Goal: Task Accomplishment & Management: Use online tool/utility

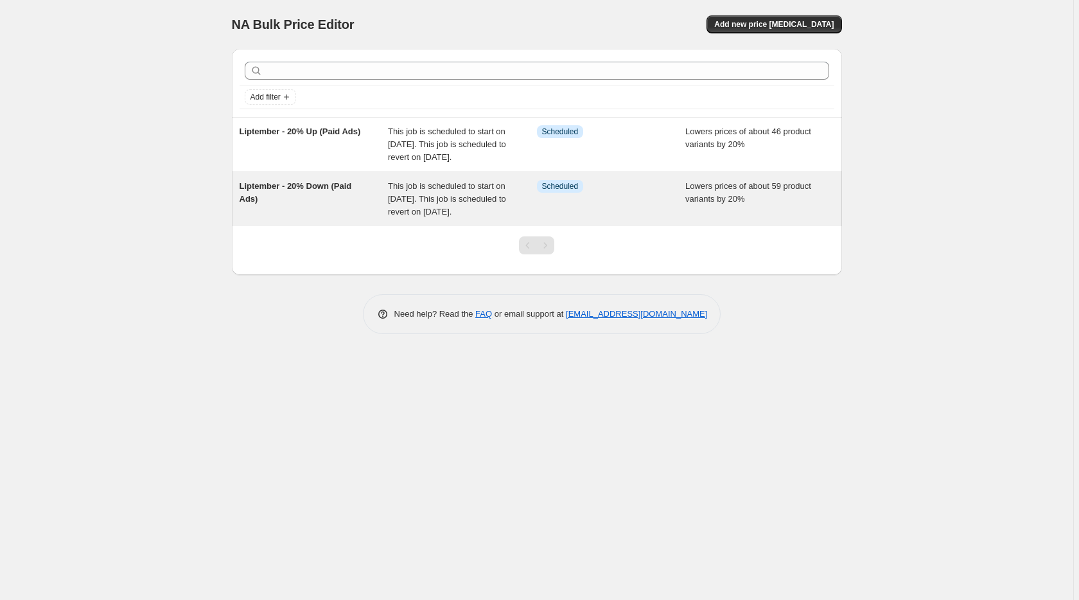
click at [473, 215] on span "This job is scheduled to start on [DATE]. This job is scheduled to revert on [D…" at bounding box center [447, 198] width 118 height 35
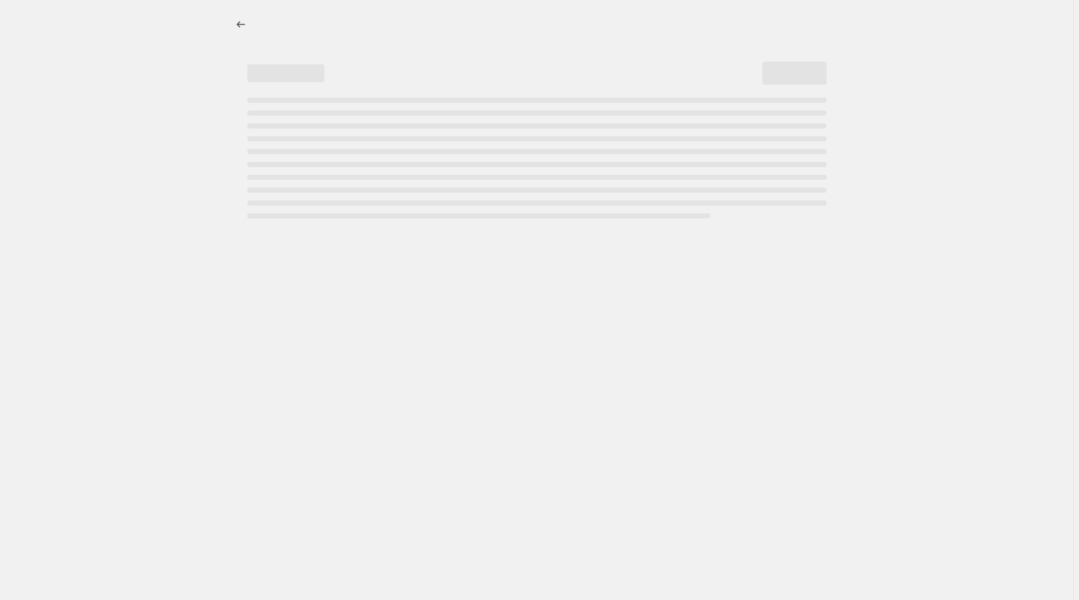
select select "percentage"
select select "no_change"
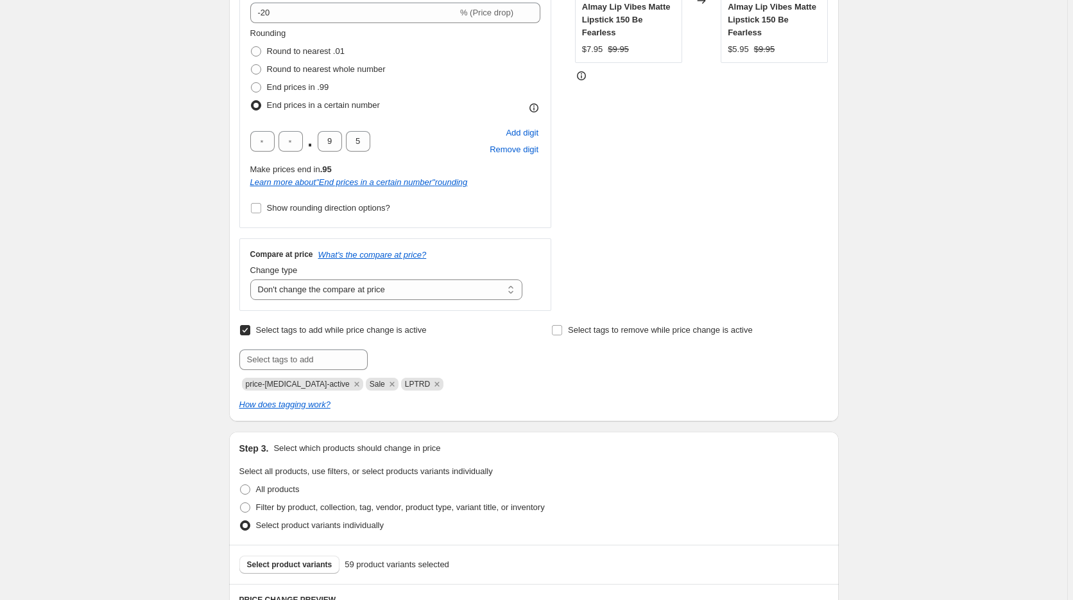
scroll to position [786, 0]
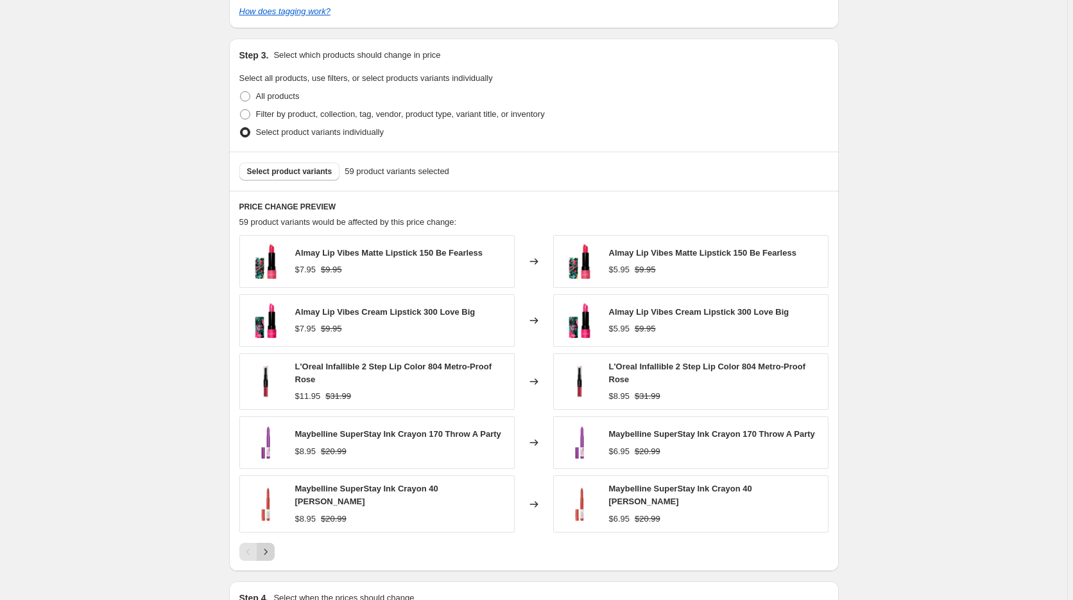
click at [269, 550] on icon "Next" at bounding box center [265, 551] width 13 height 13
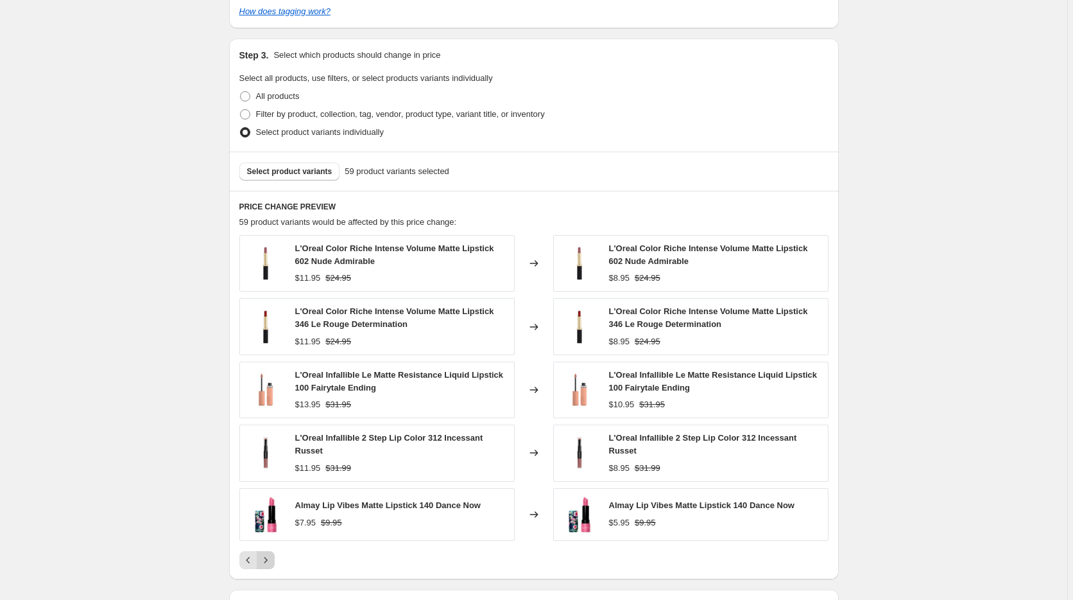
click at [267, 557] on icon "Next" at bounding box center [265, 560] width 3 height 6
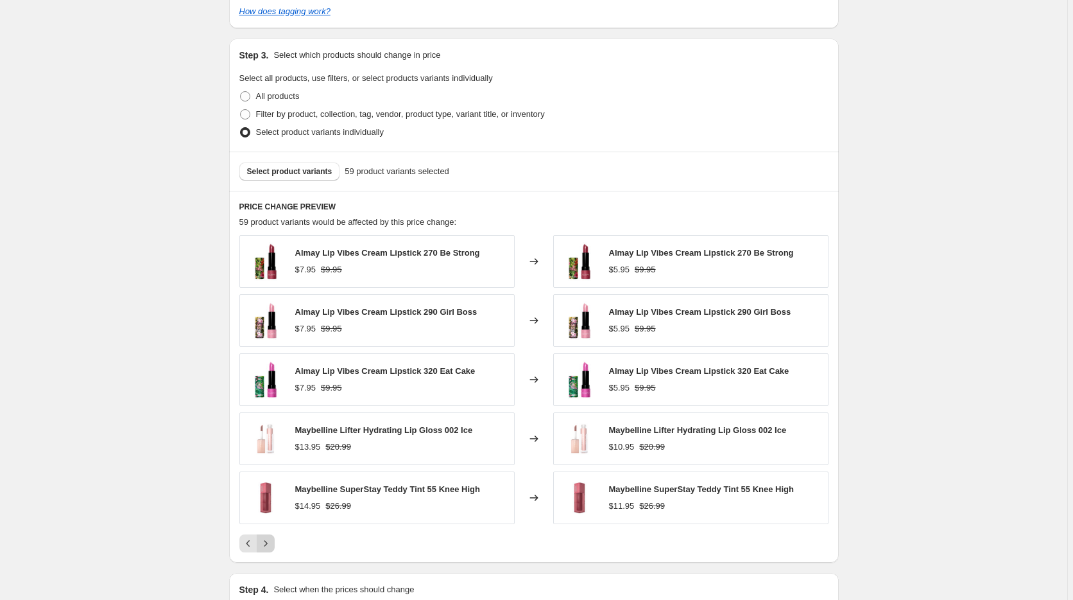
click at [268, 544] on icon "Next" at bounding box center [265, 543] width 13 height 13
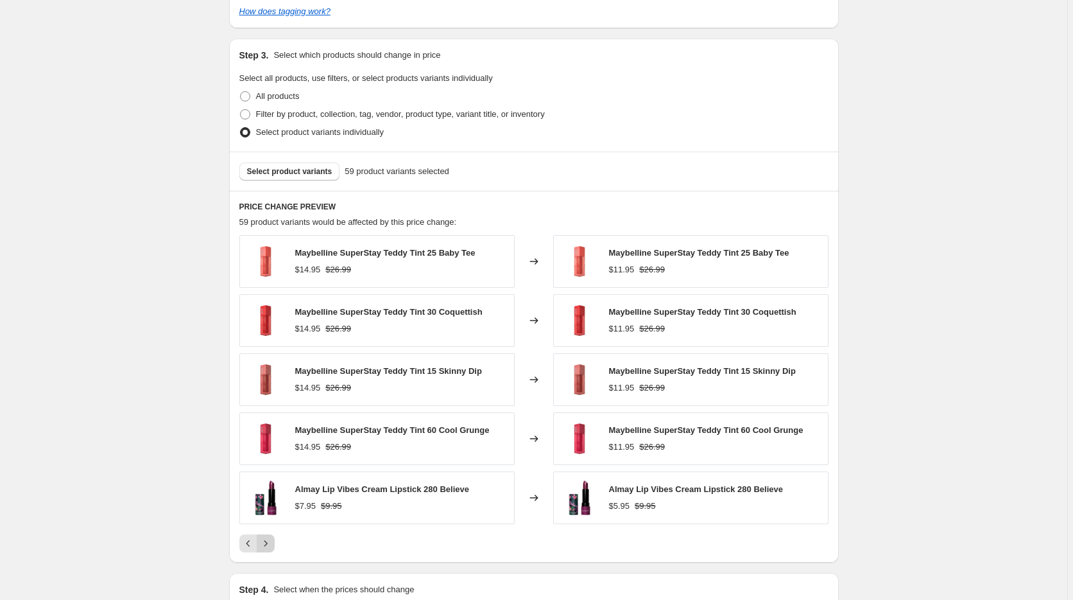
click at [268, 544] on icon "Next" at bounding box center [265, 543] width 13 height 13
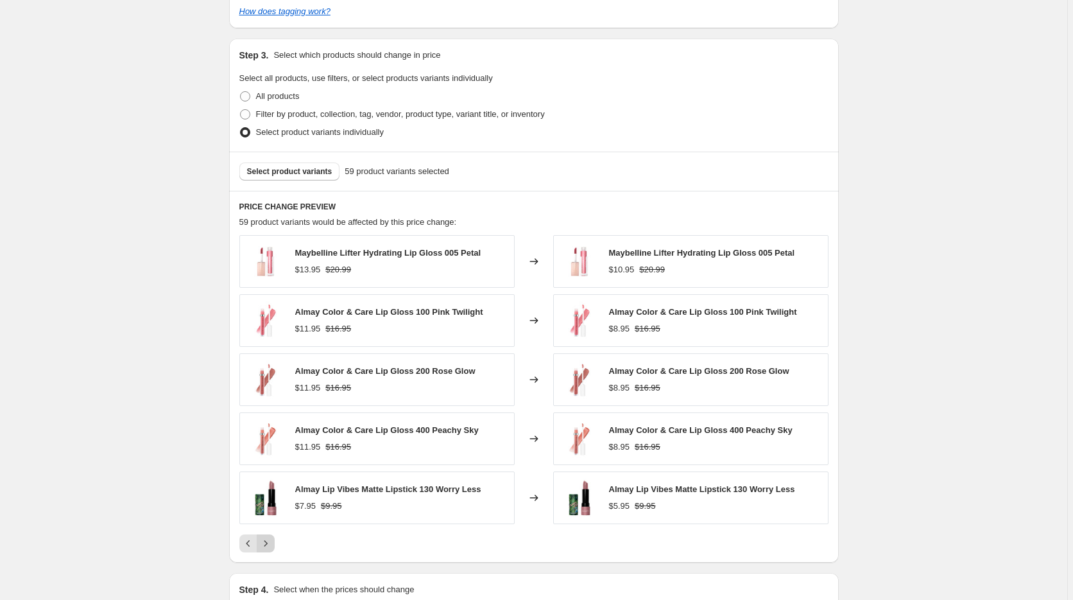
click at [268, 544] on icon "Next" at bounding box center [265, 543] width 13 height 13
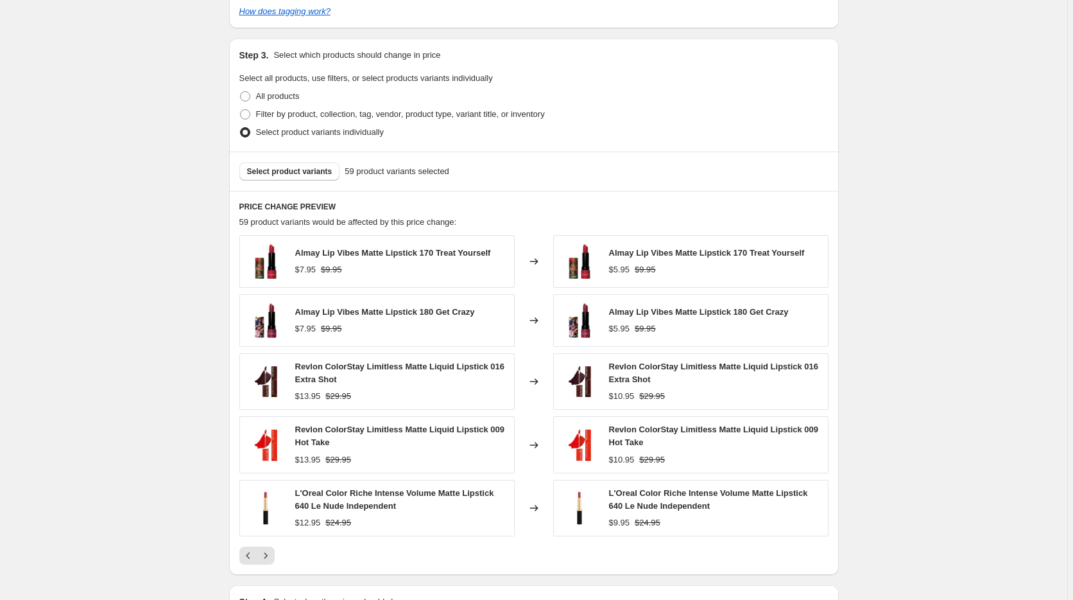
click at [267, 543] on div "Almay Lip Vibes Matte Lipstick 170 Treat Yourself $7.95 $9.95 Changed to Almay …" at bounding box center [533, 399] width 589 height 329
click at [269, 553] on icon "Next" at bounding box center [265, 555] width 13 height 13
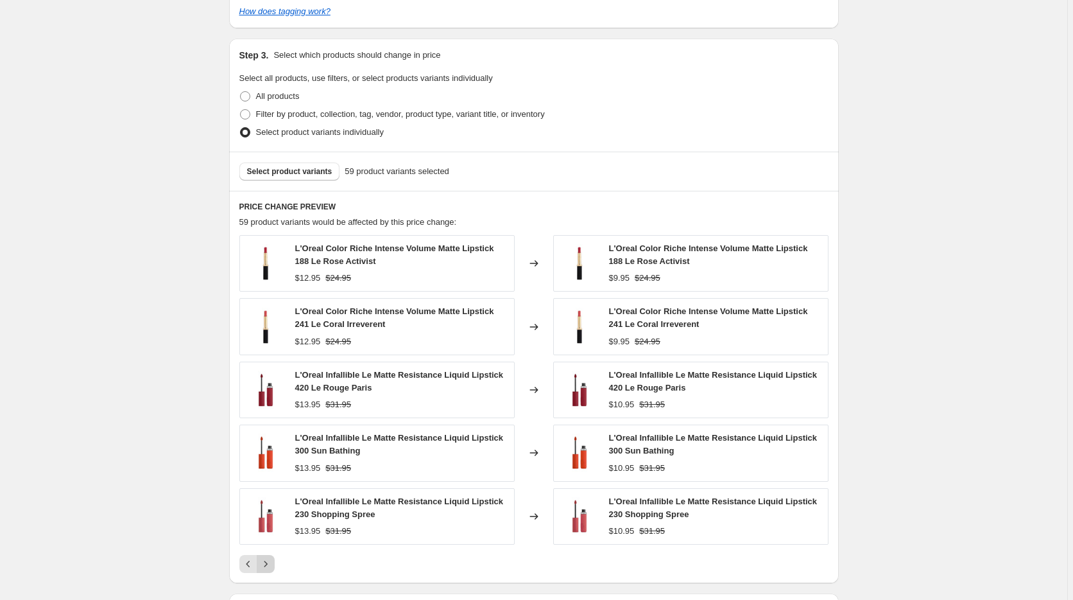
click at [269, 562] on icon "Next" at bounding box center [265, 563] width 13 height 13
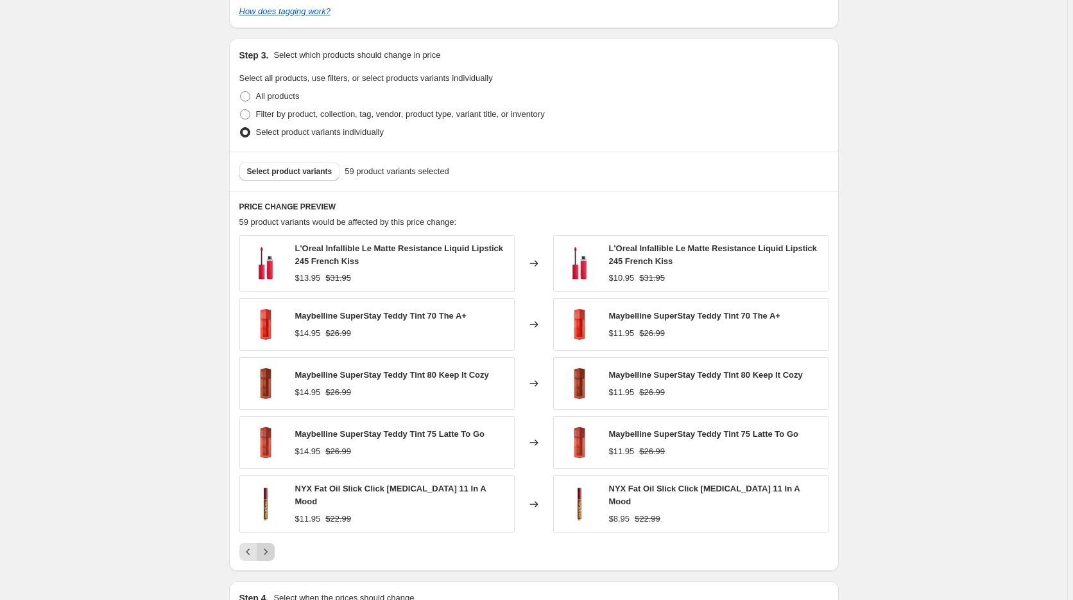
click at [269, 551] on icon "Next" at bounding box center [265, 551] width 13 height 13
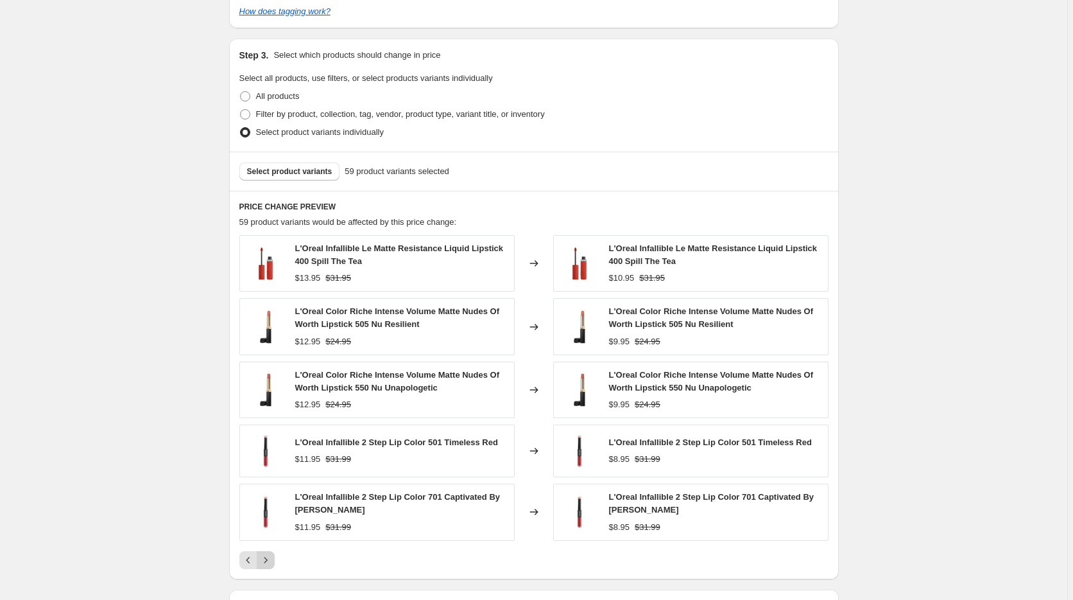
click at [271, 560] on icon "Next" at bounding box center [265, 559] width 13 height 13
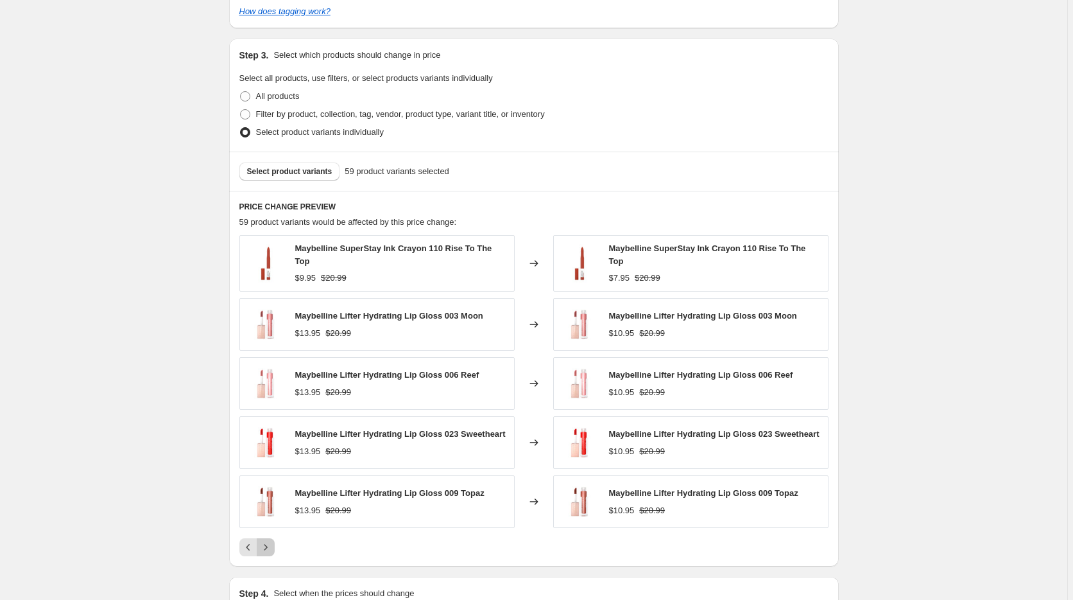
click at [268, 547] on icon "Next" at bounding box center [265, 547] width 13 height 13
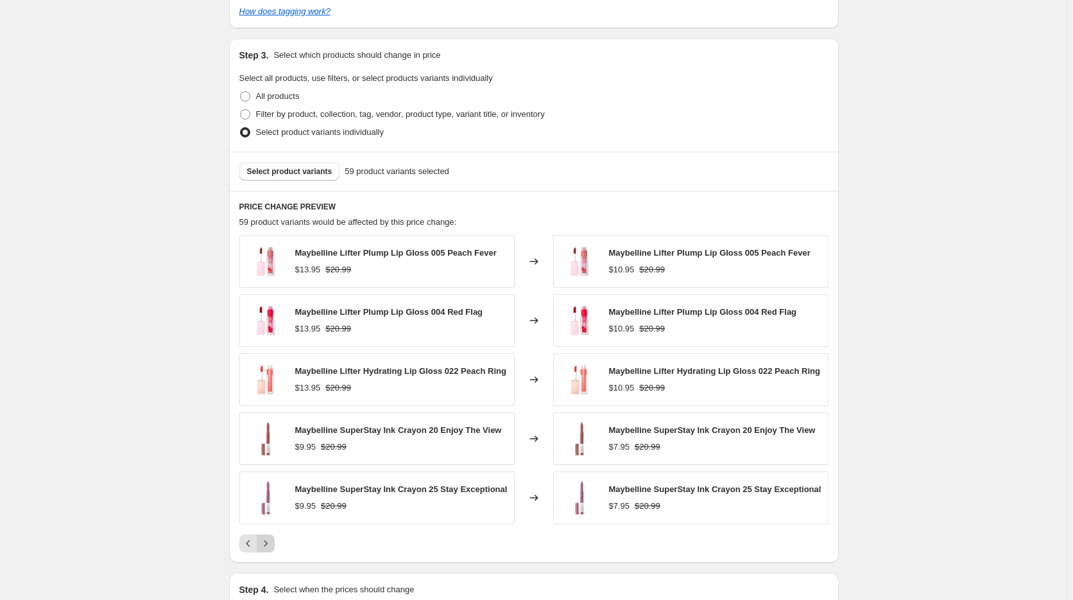
click at [268, 546] on icon "Next" at bounding box center [265, 543] width 13 height 13
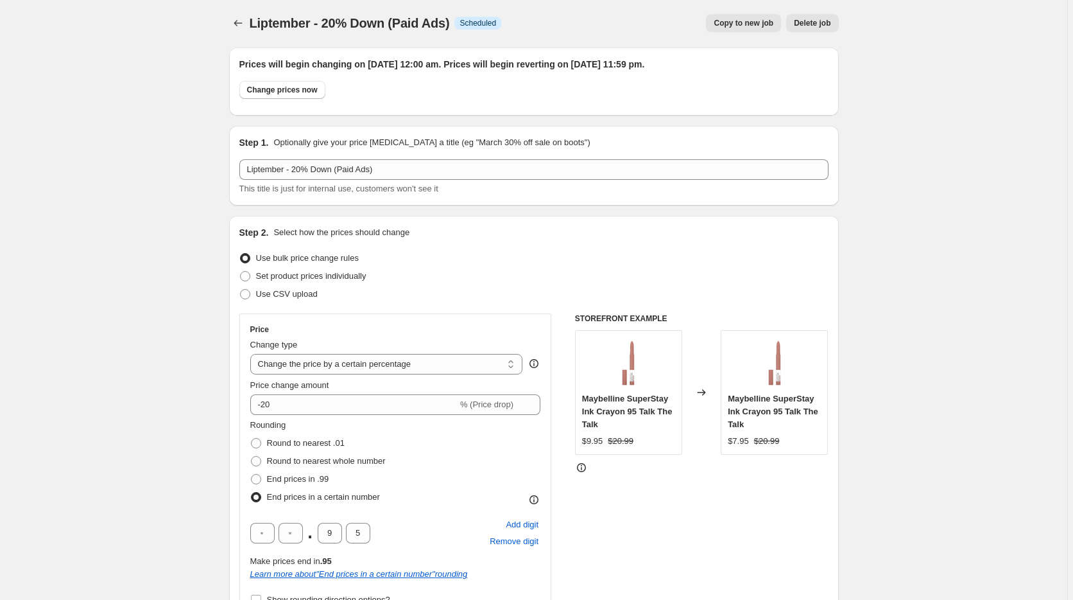
scroll to position [0, 0]
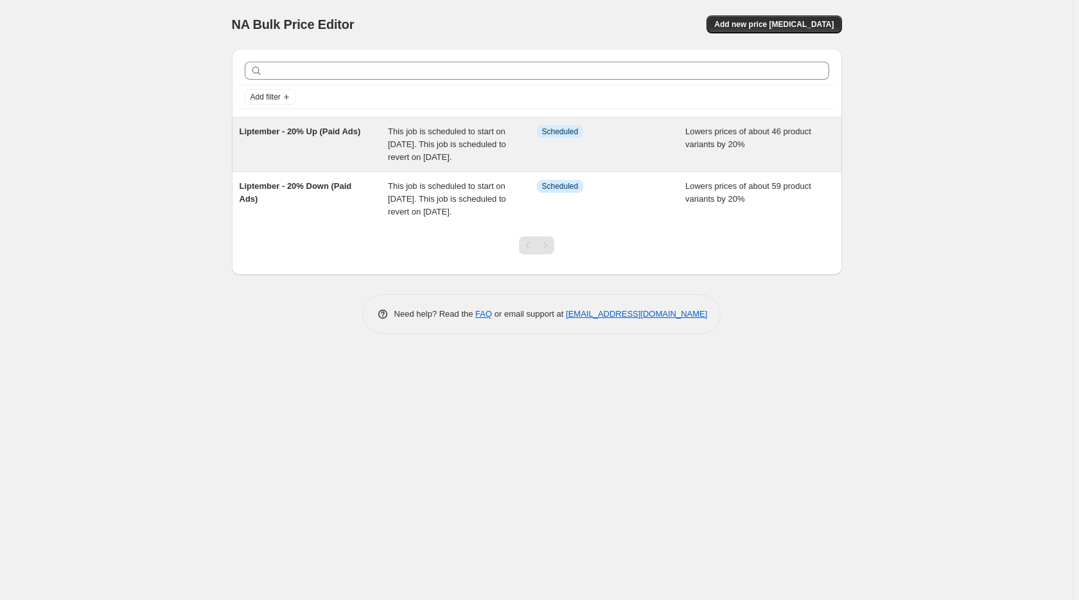
click at [449, 141] on span "This job is scheduled to start on [DATE]. This job is scheduled to revert on [D…" at bounding box center [447, 143] width 118 height 35
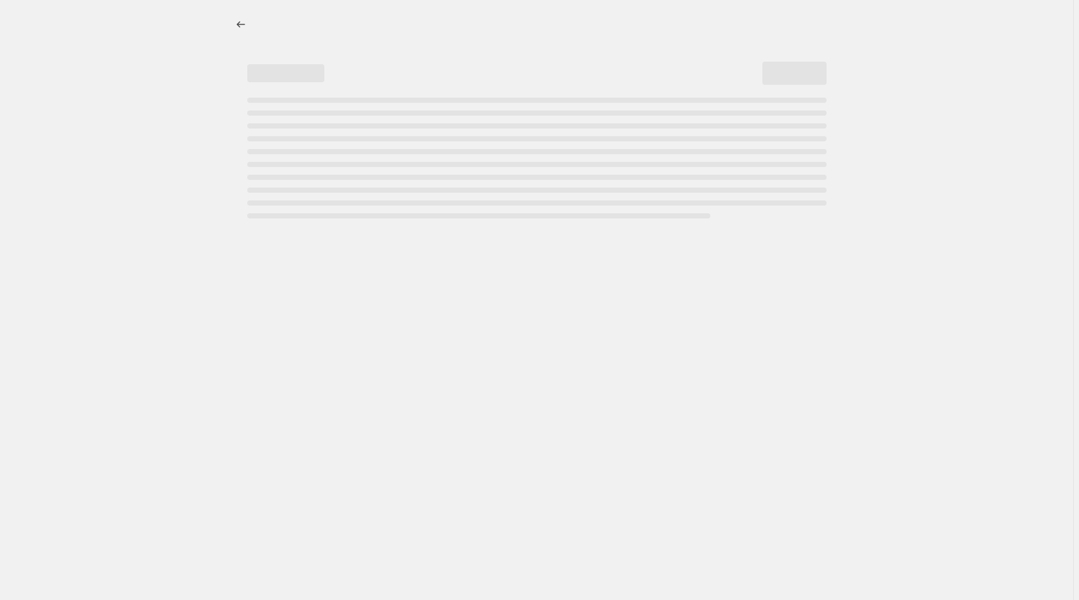
select select "percentage"
select select "no_change"
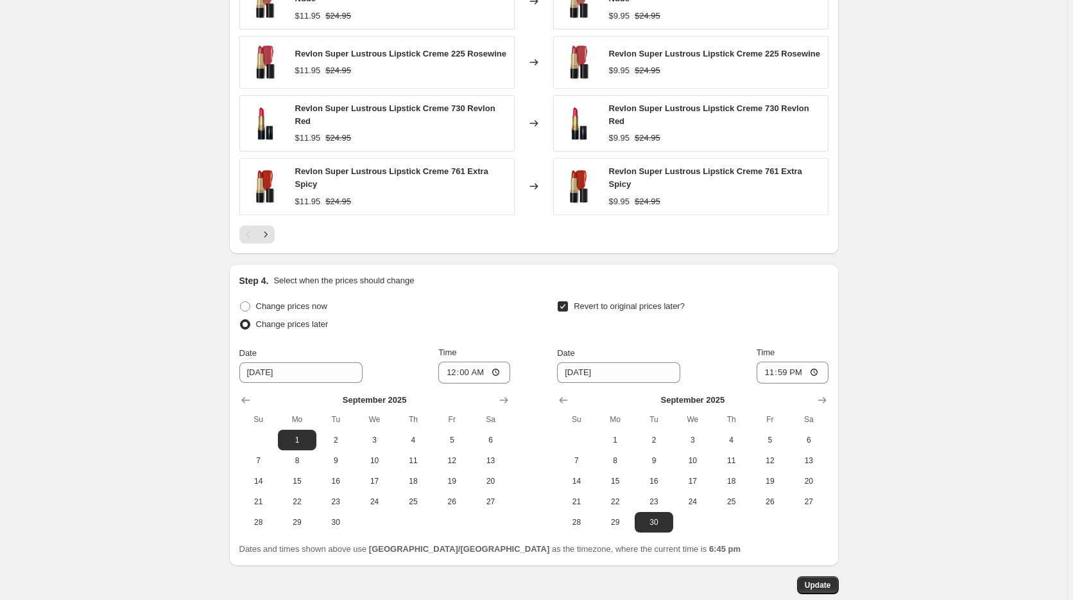
scroll to position [1113, 0]
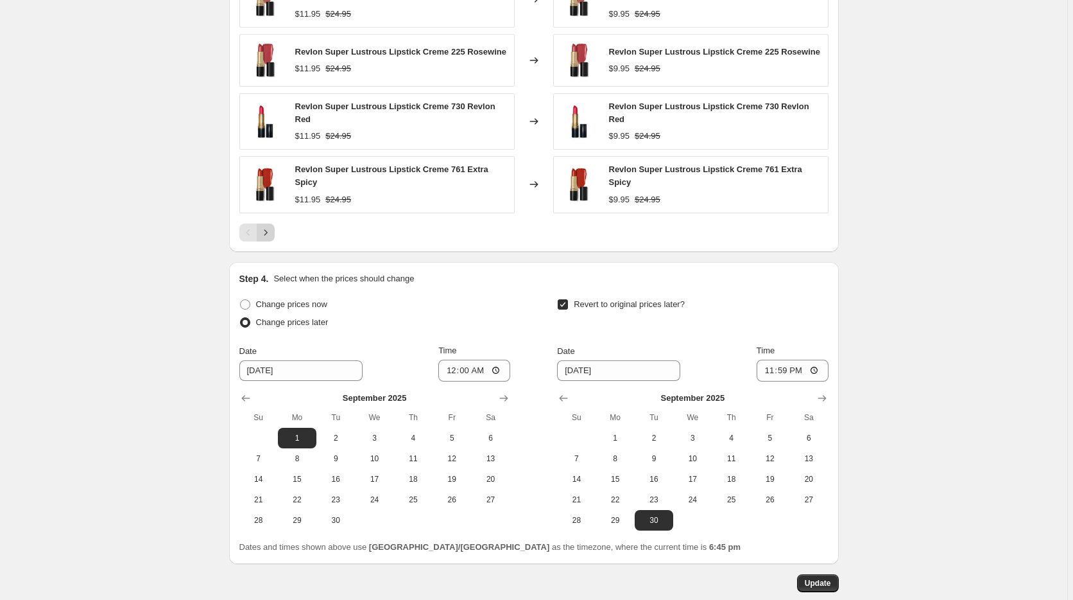
click at [268, 229] on icon "Next" at bounding box center [265, 232] width 13 height 13
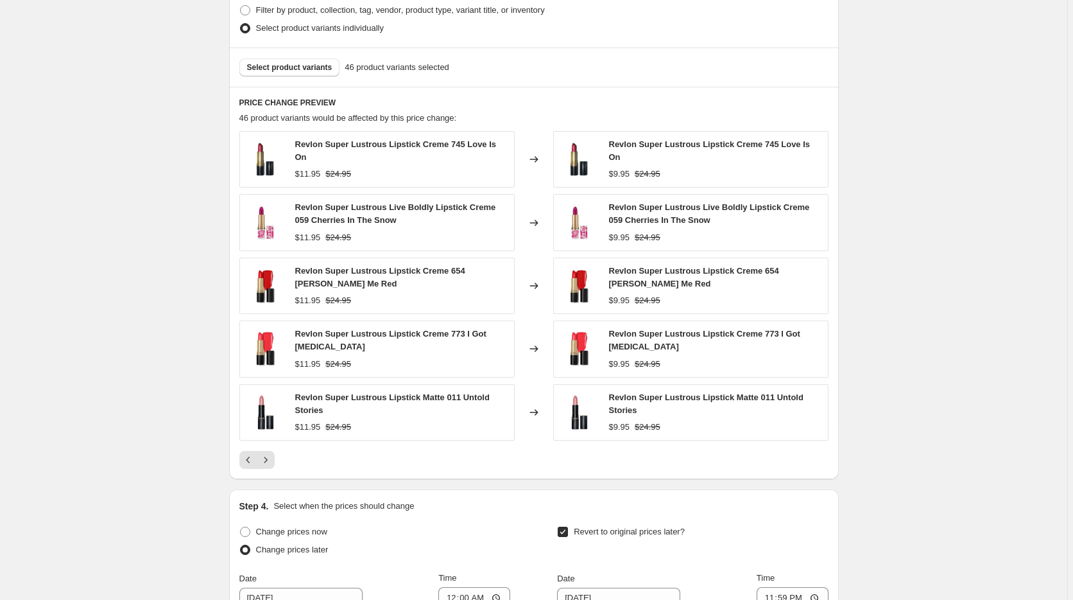
scroll to position [1048, 0]
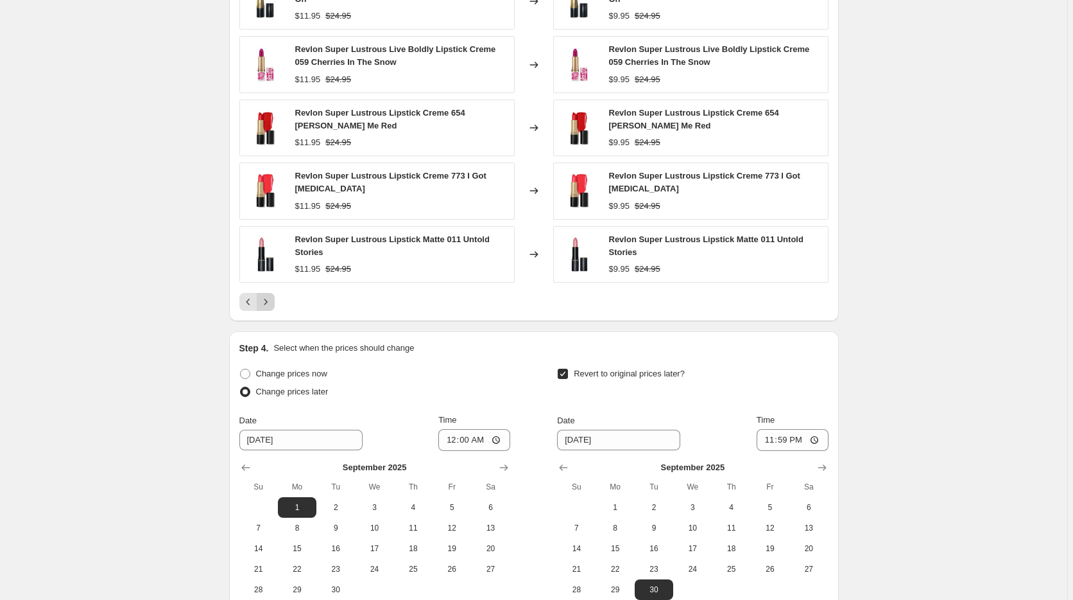
click at [272, 297] on icon "Next" at bounding box center [265, 301] width 13 height 13
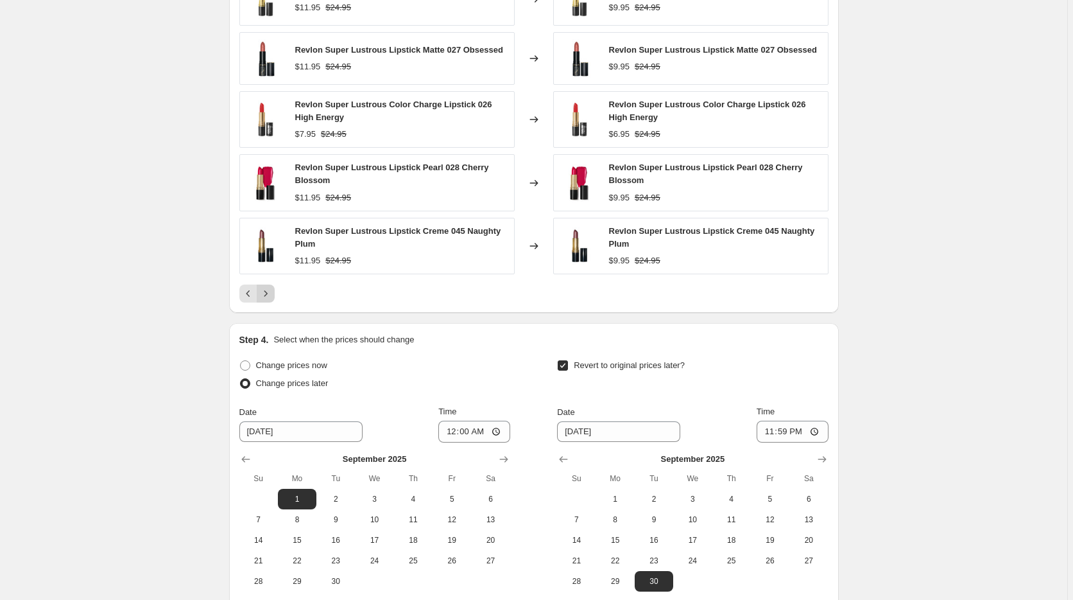
click at [272, 295] on icon "Next" at bounding box center [265, 293] width 13 height 13
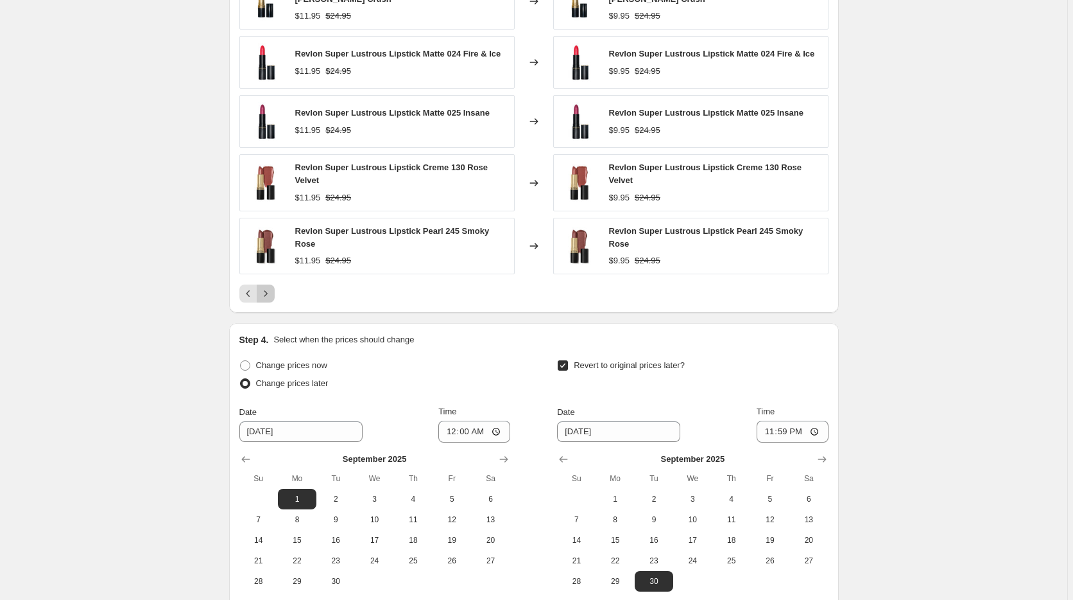
click at [270, 287] on icon "Next" at bounding box center [265, 293] width 13 height 13
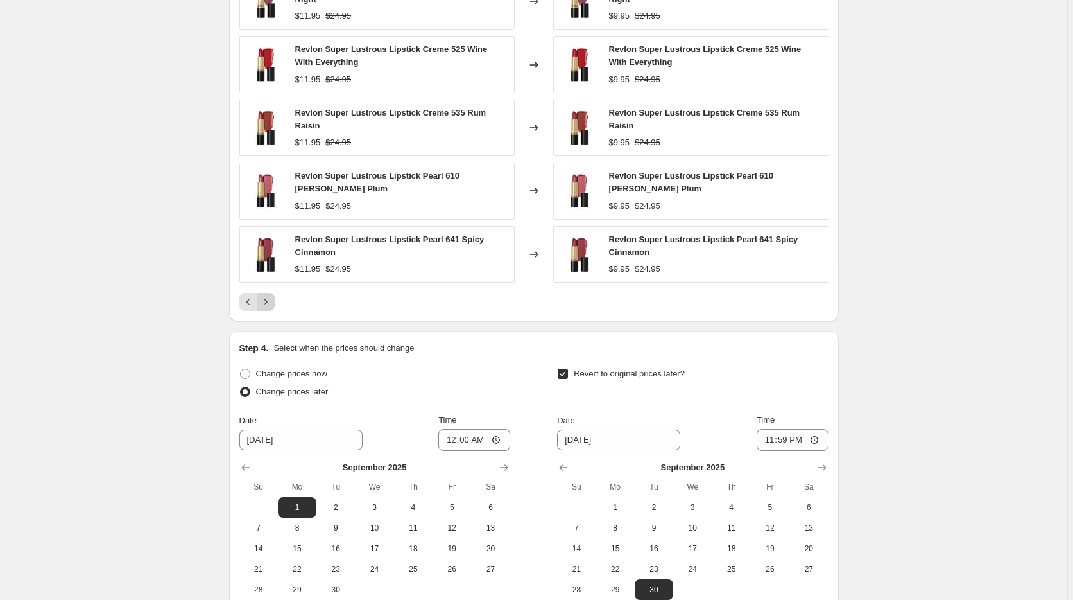
click at [270, 295] on icon "Next" at bounding box center [265, 301] width 13 height 13
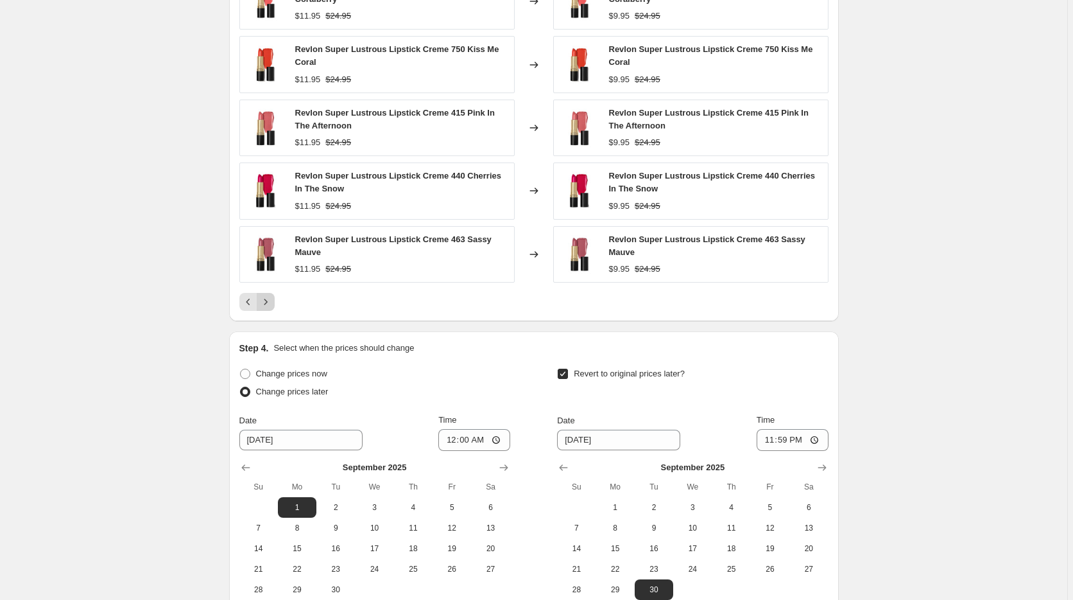
click at [270, 295] on icon "Next" at bounding box center [265, 301] width 13 height 13
click at [272, 295] on icon "Next" at bounding box center [265, 301] width 13 height 13
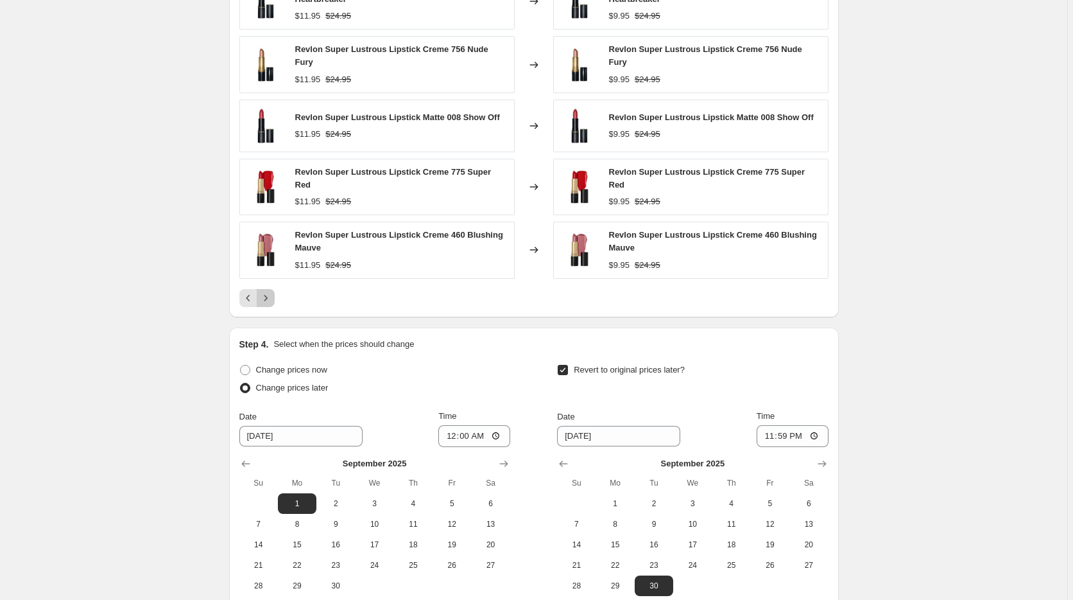
click at [272, 293] on icon "Next" at bounding box center [265, 297] width 13 height 13
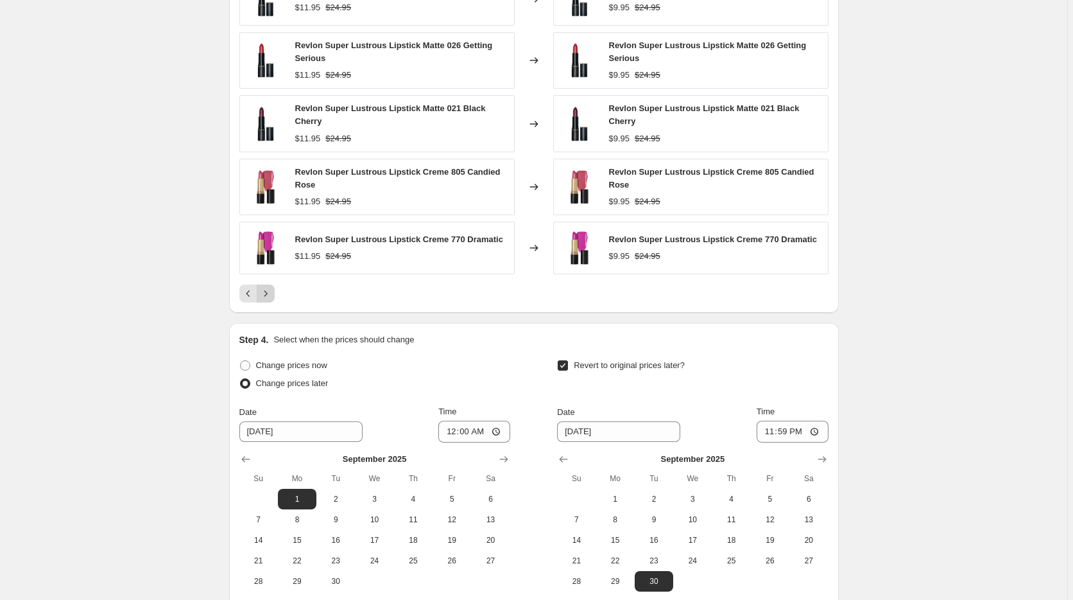
click at [272, 292] on icon "Next" at bounding box center [265, 293] width 13 height 13
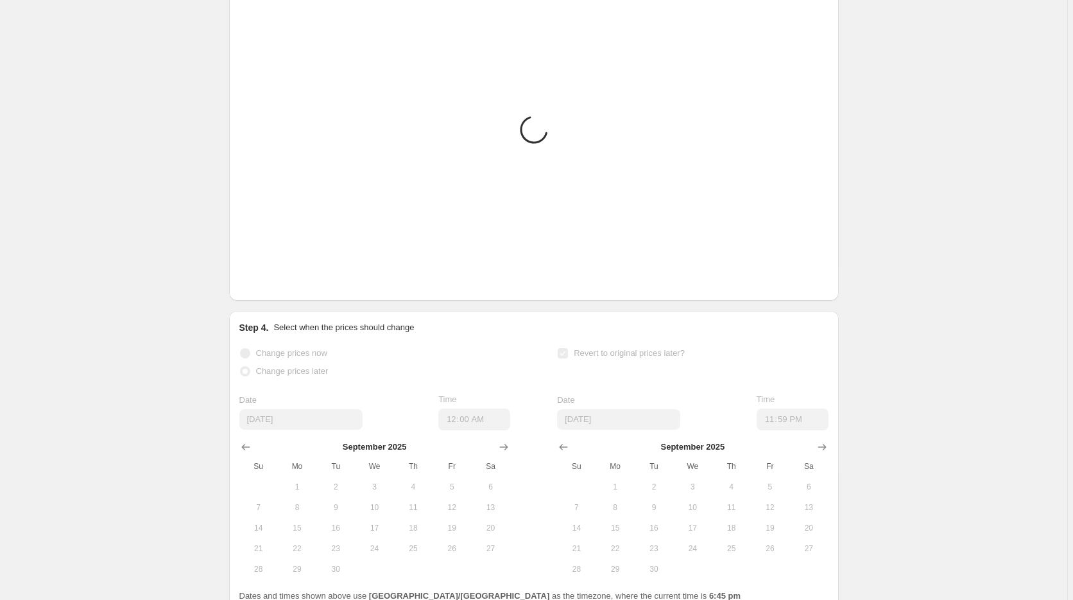
scroll to position [930, 0]
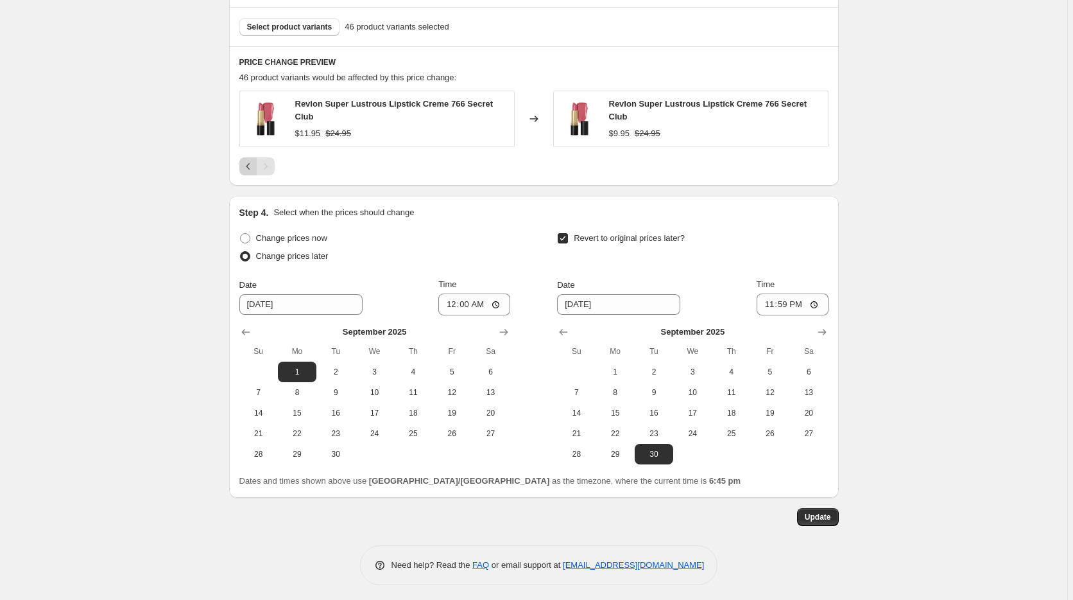
click at [253, 160] on icon "Previous" at bounding box center [248, 166] width 13 height 13
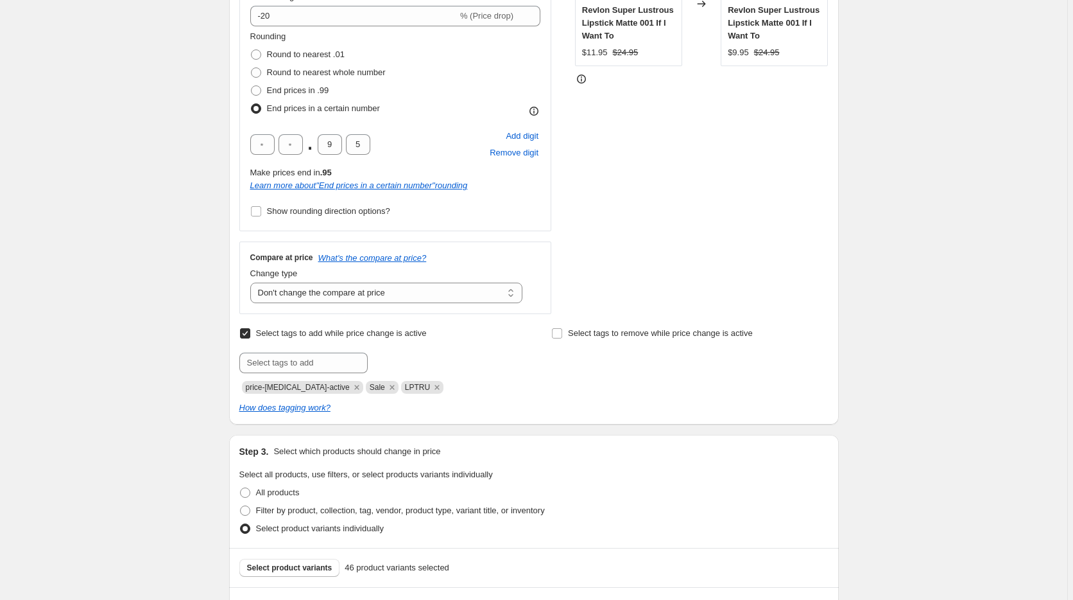
scroll to position [13, 0]
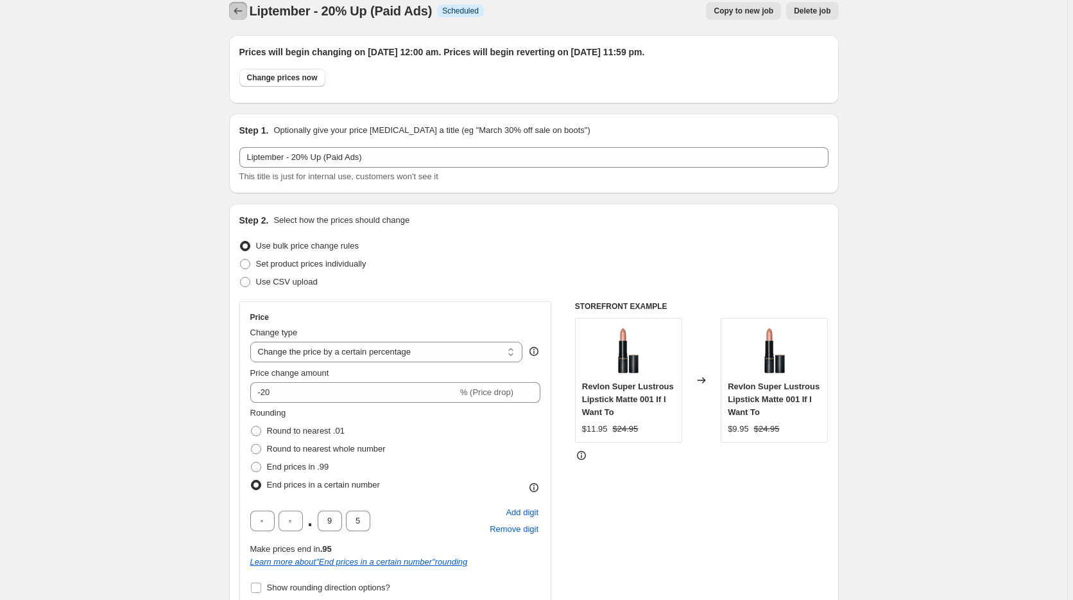
click at [238, 14] on icon "Price change jobs" at bounding box center [238, 10] width 13 height 13
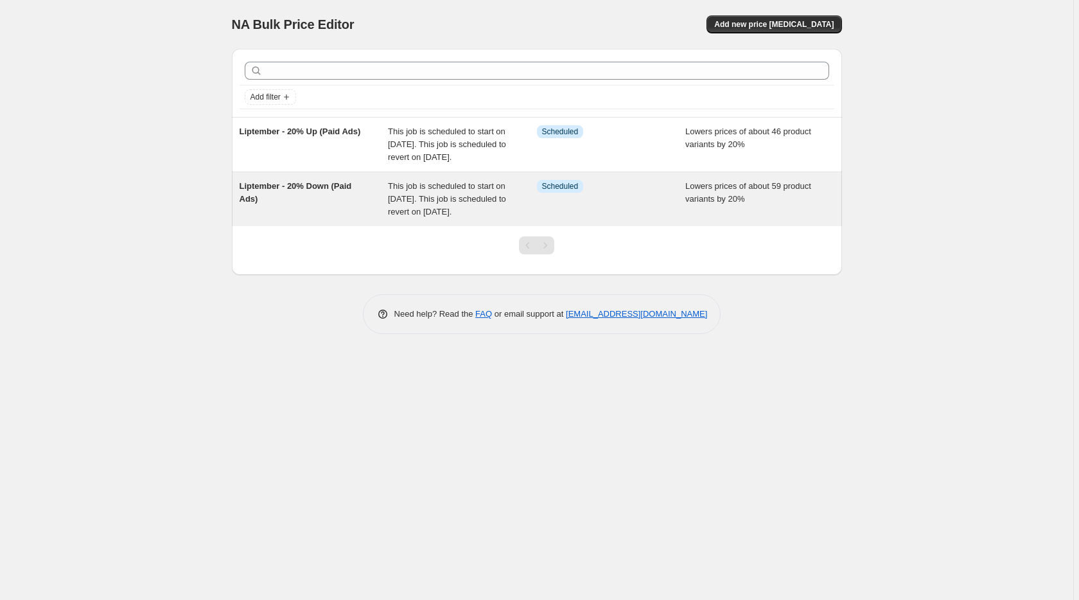
click at [392, 209] on span "This job is scheduled to start on [DATE]. This job is scheduled to revert on [D…" at bounding box center [447, 198] width 118 height 35
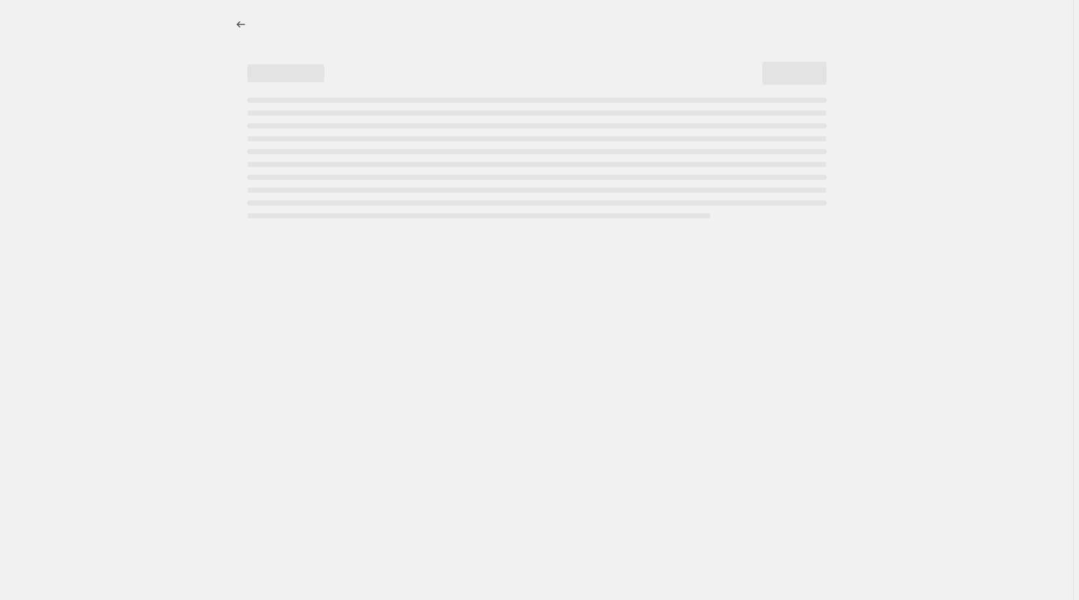
select select "percentage"
select select "no_change"
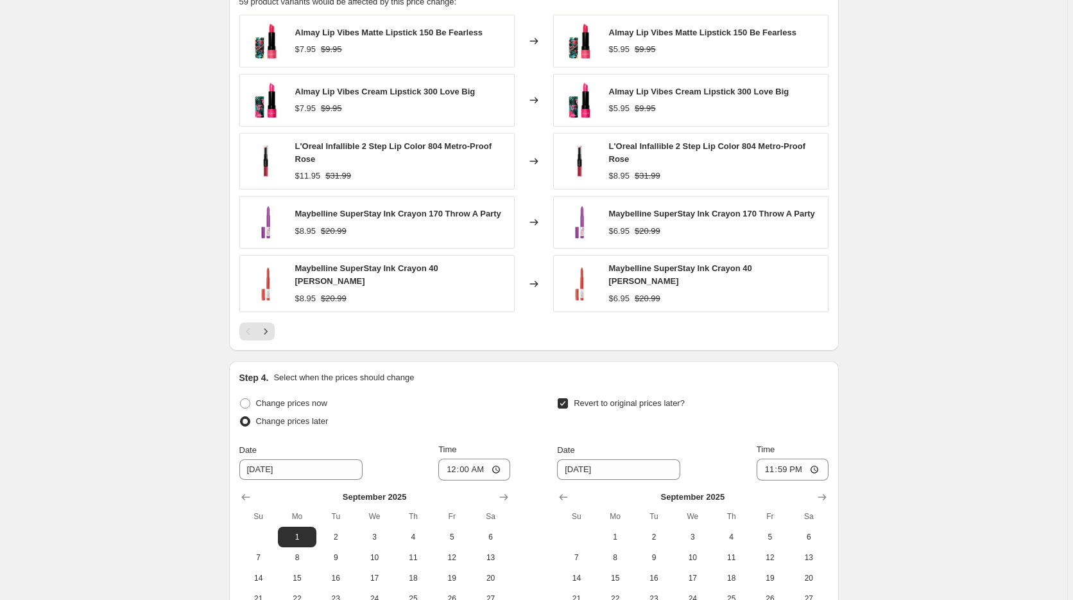
scroll to position [1048, 0]
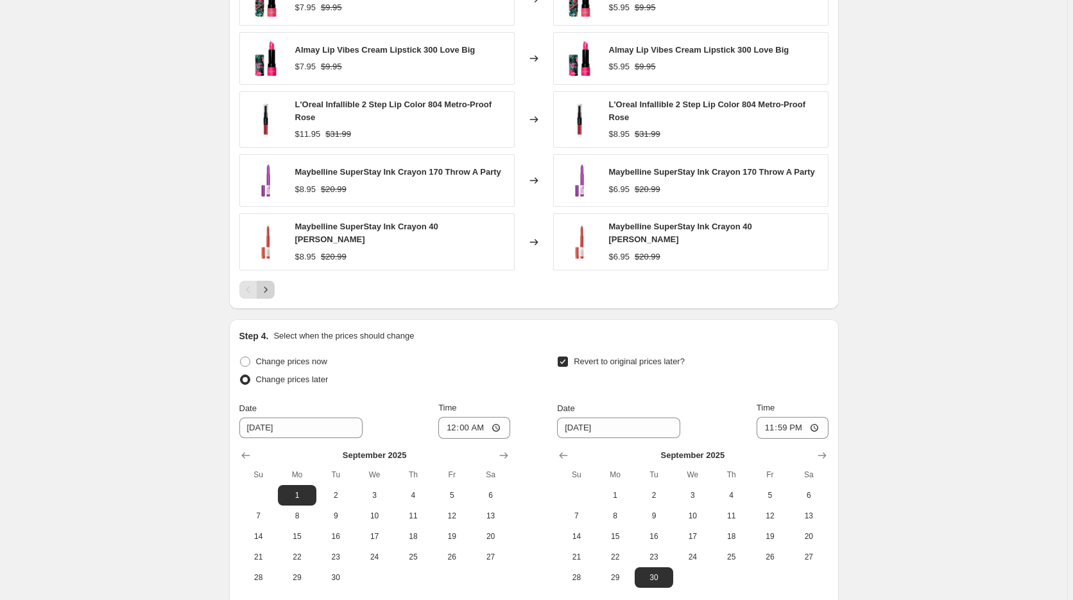
click at [272, 283] on icon "Next" at bounding box center [265, 289] width 13 height 13
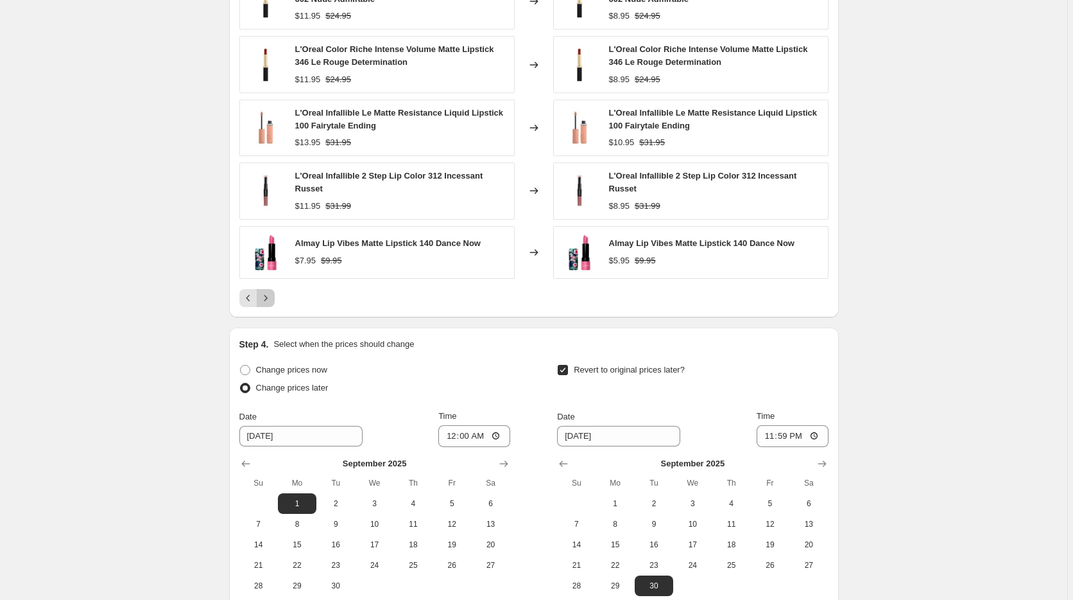
click at [272, 294] on icon "Next" at bounding box center [265, 297] width 13 height 13
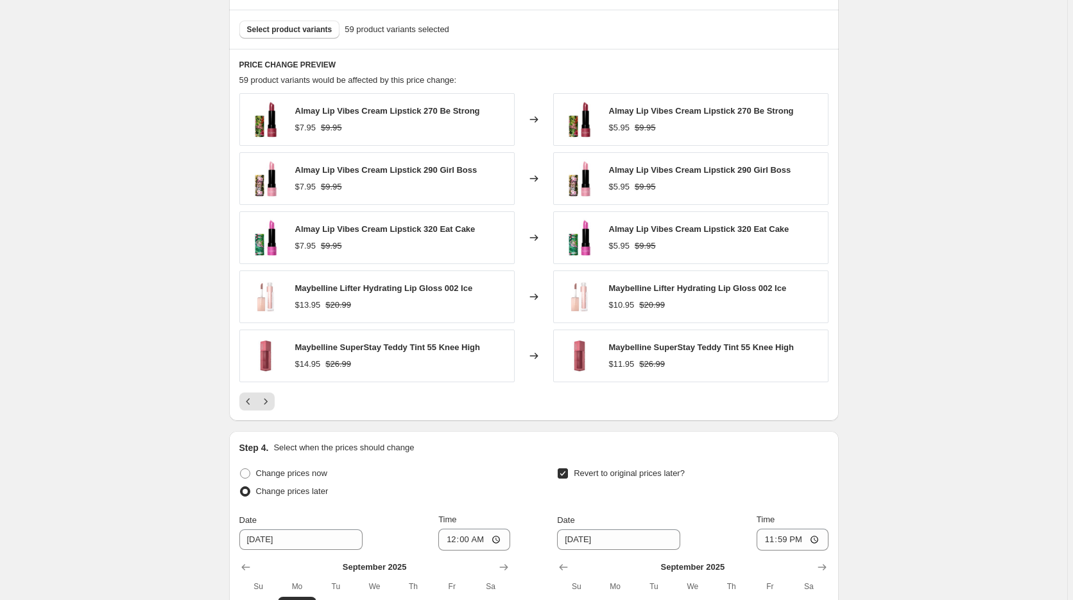
scroll to position [917, 0]
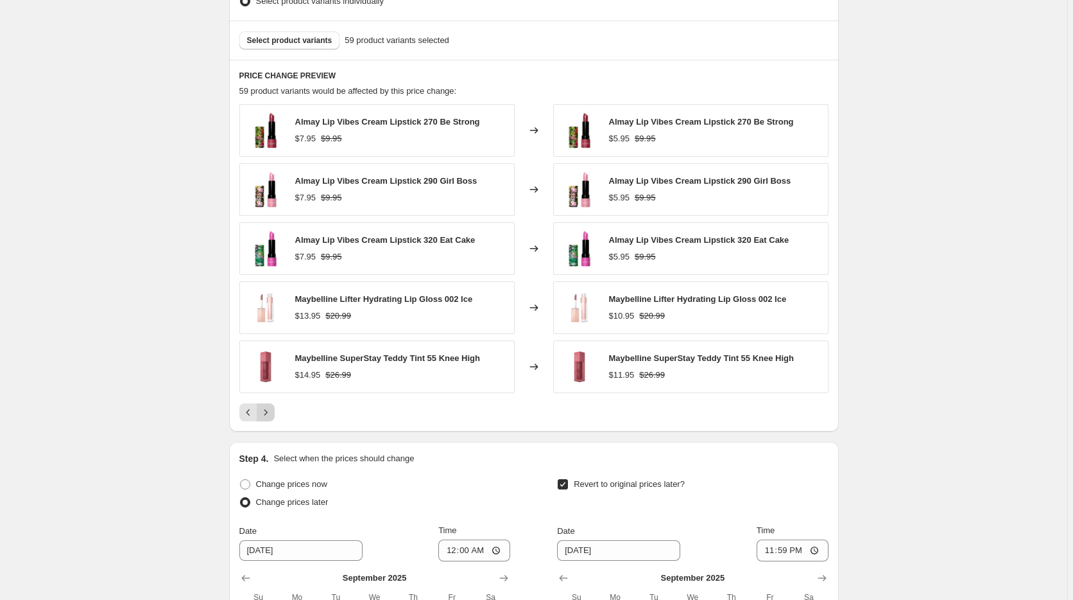
click at [265, 412] on icon "Next" at bounding box center [265, 412] width 13 height 13
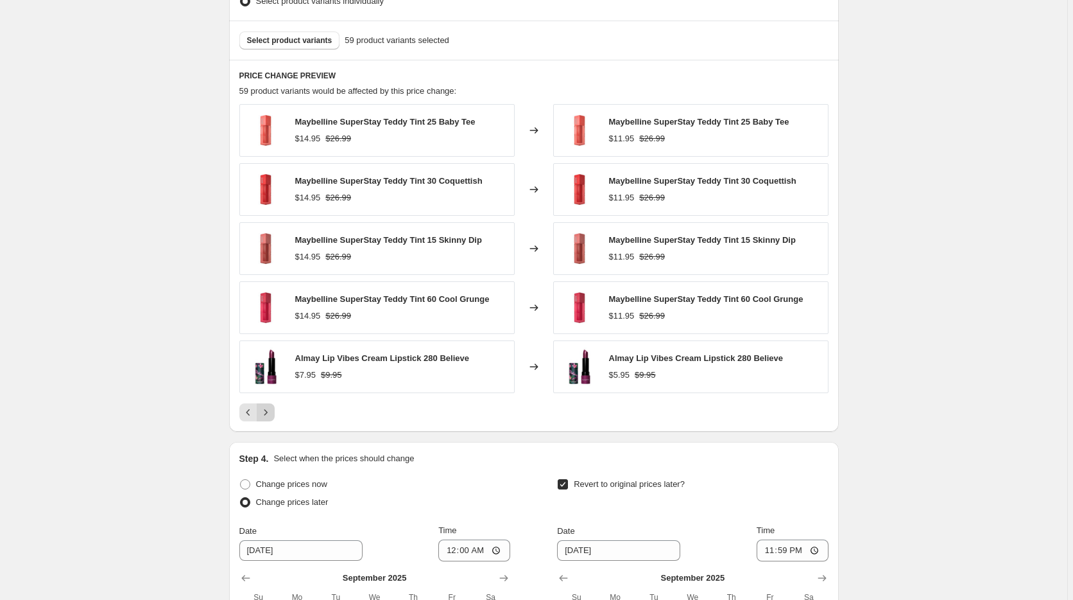
click at [267, 417] on icon "Next" at bounding box center [265, 412] width 13 height 13
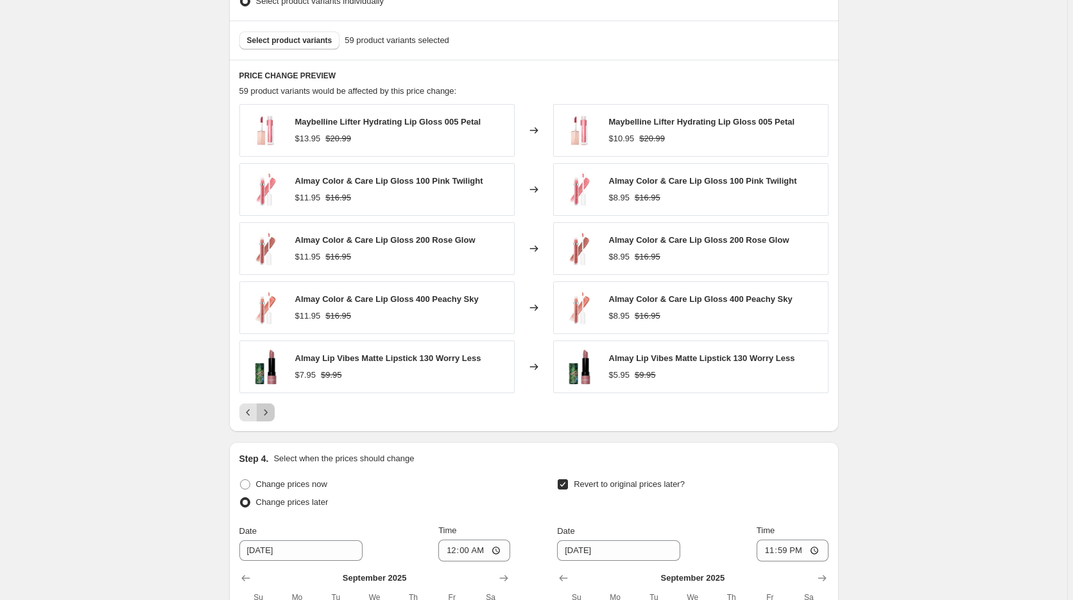
click at [272, 415] on icon "Next" at bounding box center [265, 412] width 13 height 13
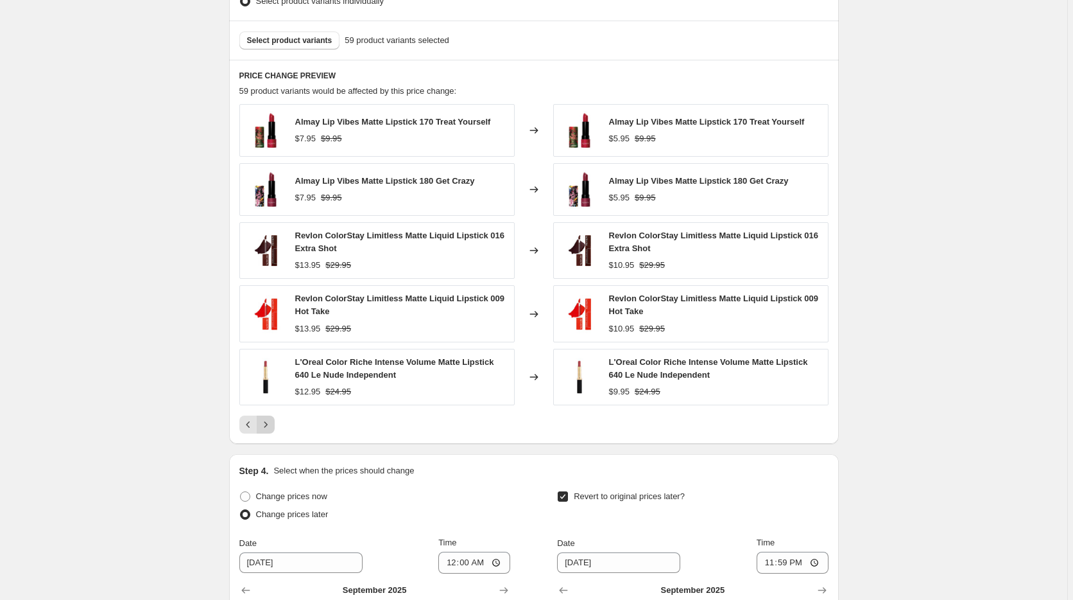
click at [267, 426] on icon "Next" at bounding box center [265, 424] width 3 height 6
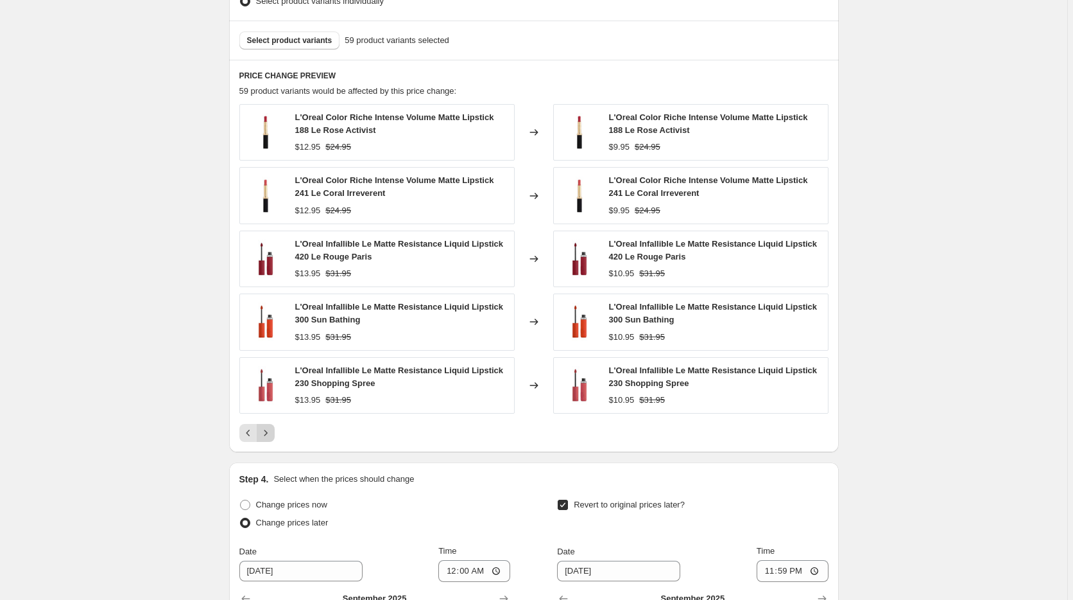
click at [270, 431] on icon "Next" at bounding box center [265, 432] width 13 height 13
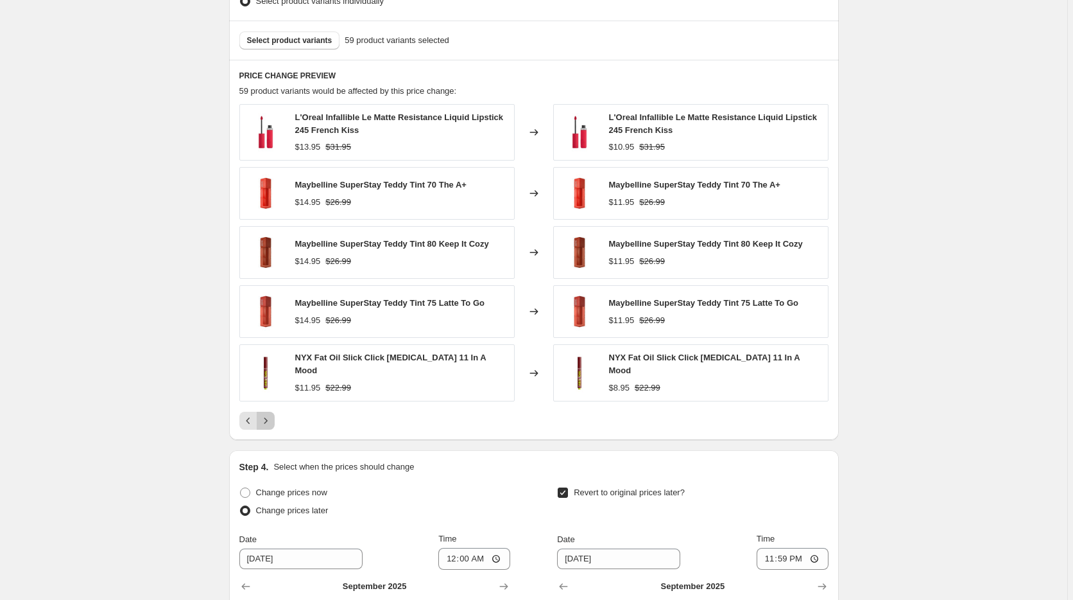
click at [272, 419] on icon "Next" at bounding box center [265, 420] width 13 height 13
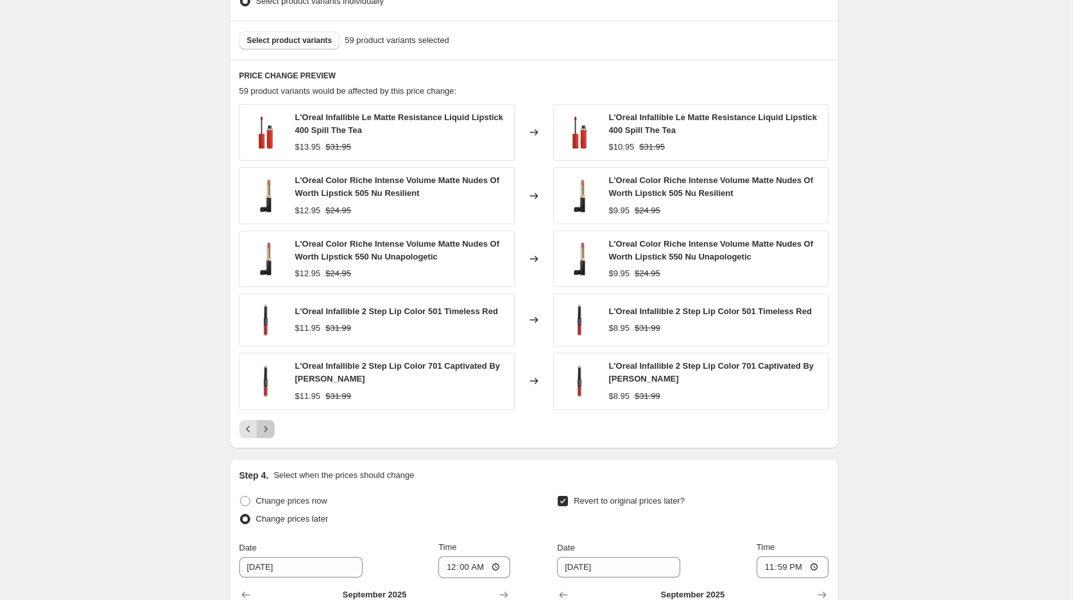
click at [267, 433] on icon "Next" at bounding box center [265, 428] width 13 height 13
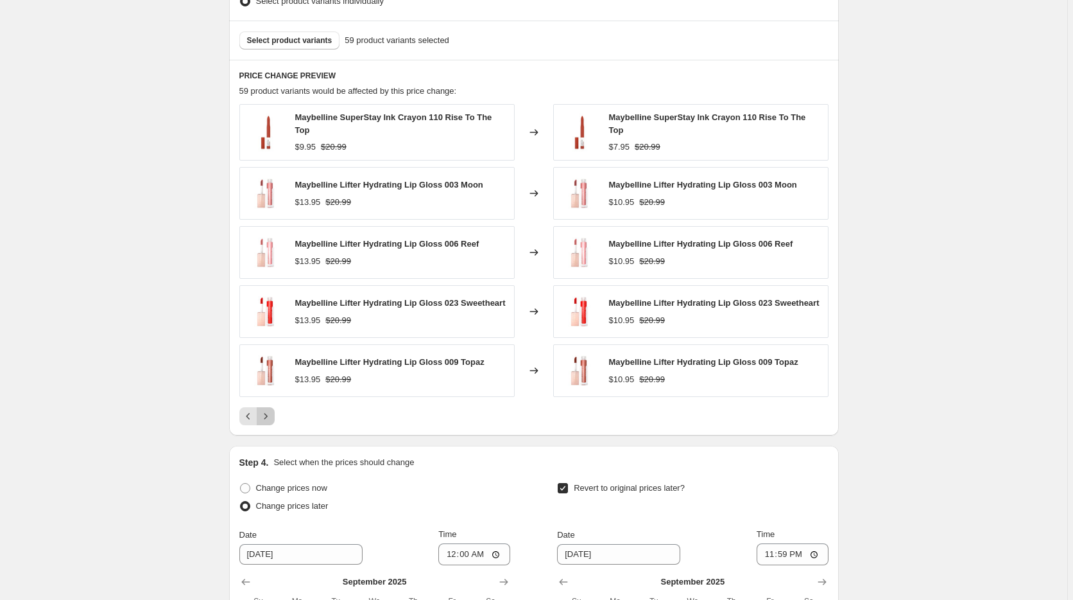
click at [272, 417] on icon "Next" at bounding box center [265, 416] width 13 height 13
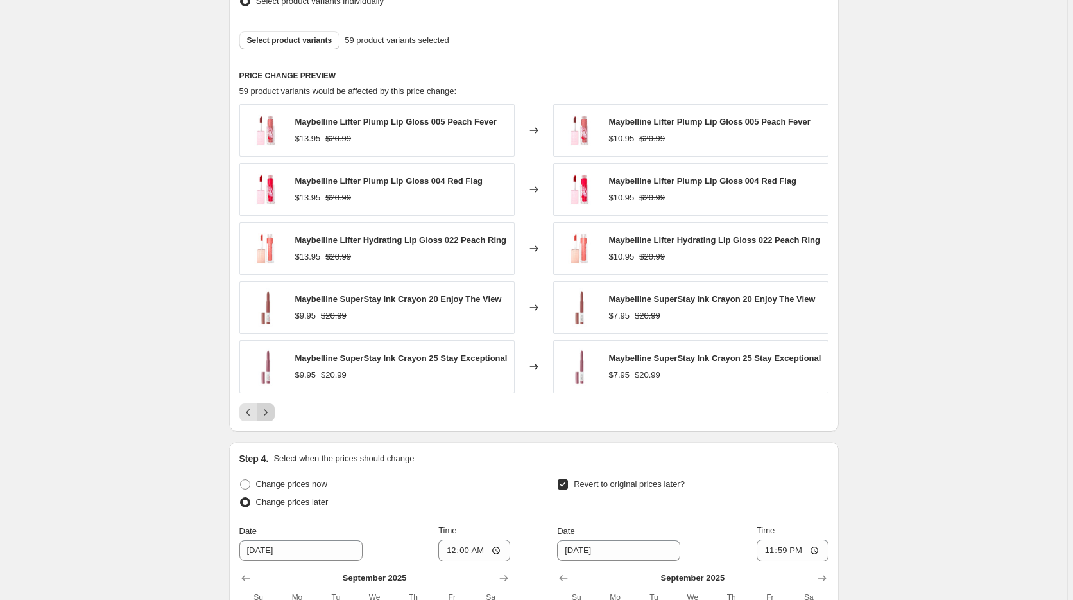
click at [275, 417] on button "Next" at bounding box center [266, 412] width 18 height 18
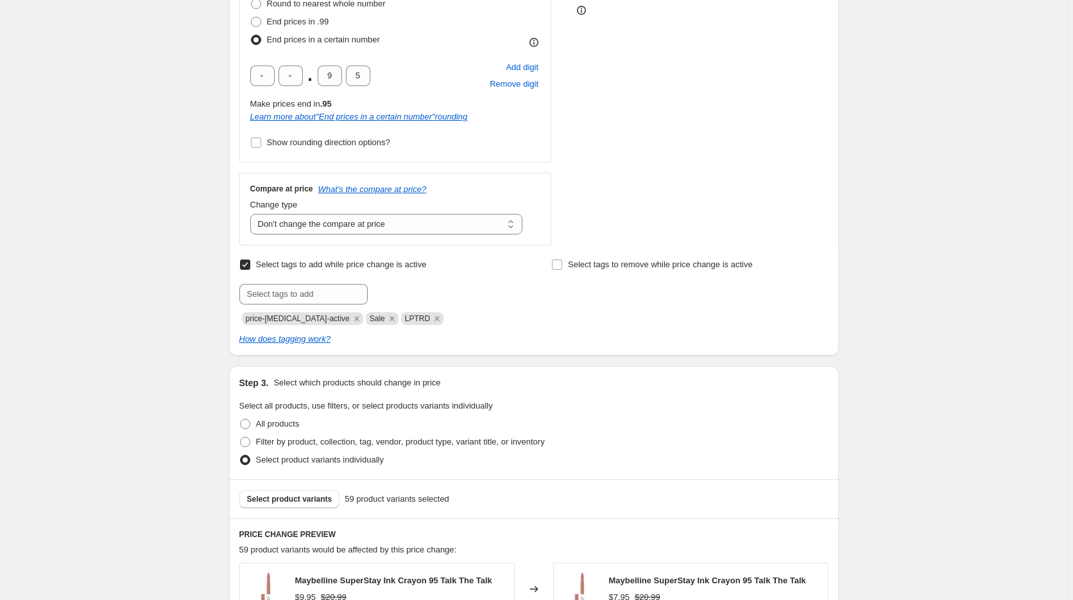
scroll to position [0, 0]
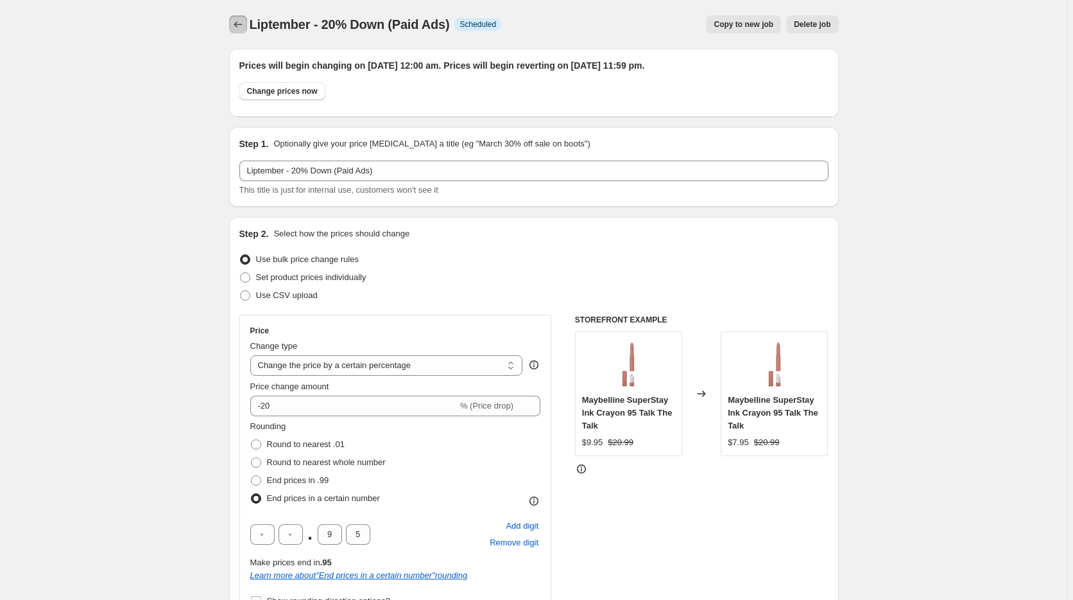
click at [242, 22] on icon "Price change jobs" at bounding box center [238, 24] width 13 height 13
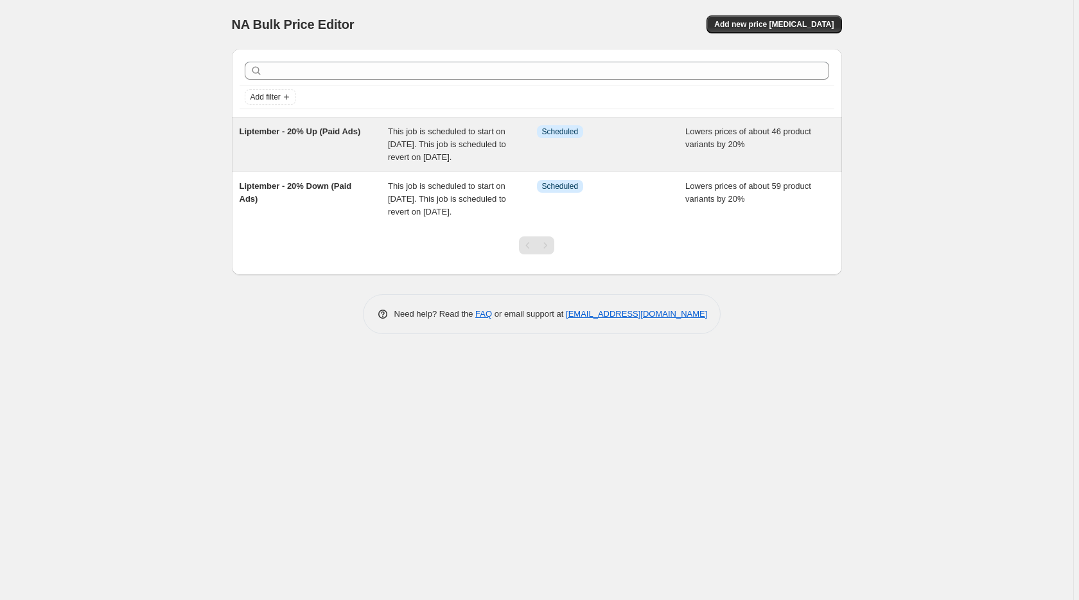
click at [637, 138] on div "Info Scheduled" at bounding box center [611, 144] width 149 height 39
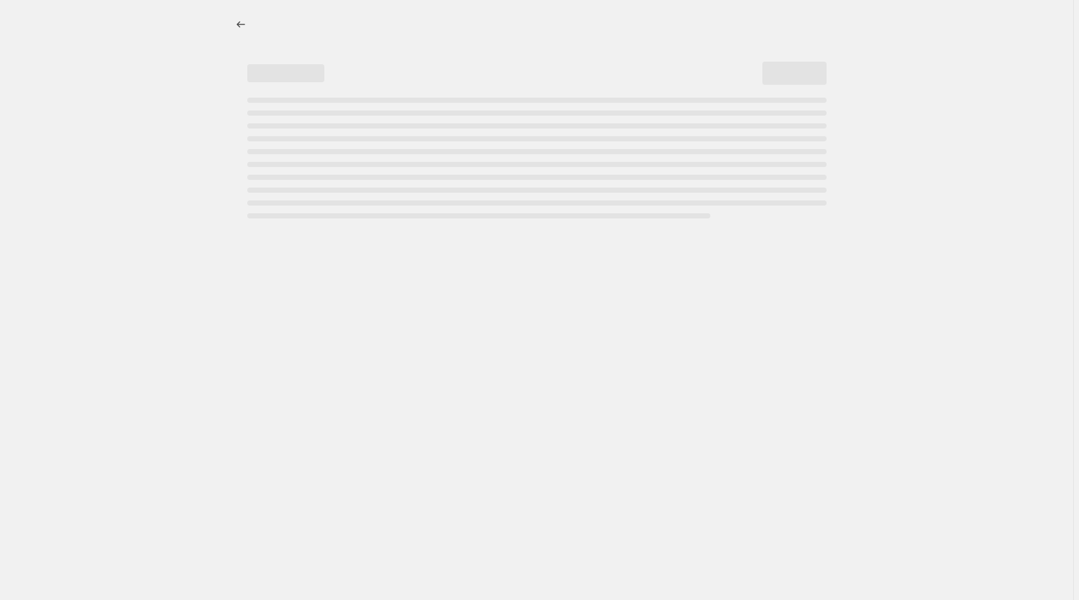
select select "percentage"
select select "no_change"
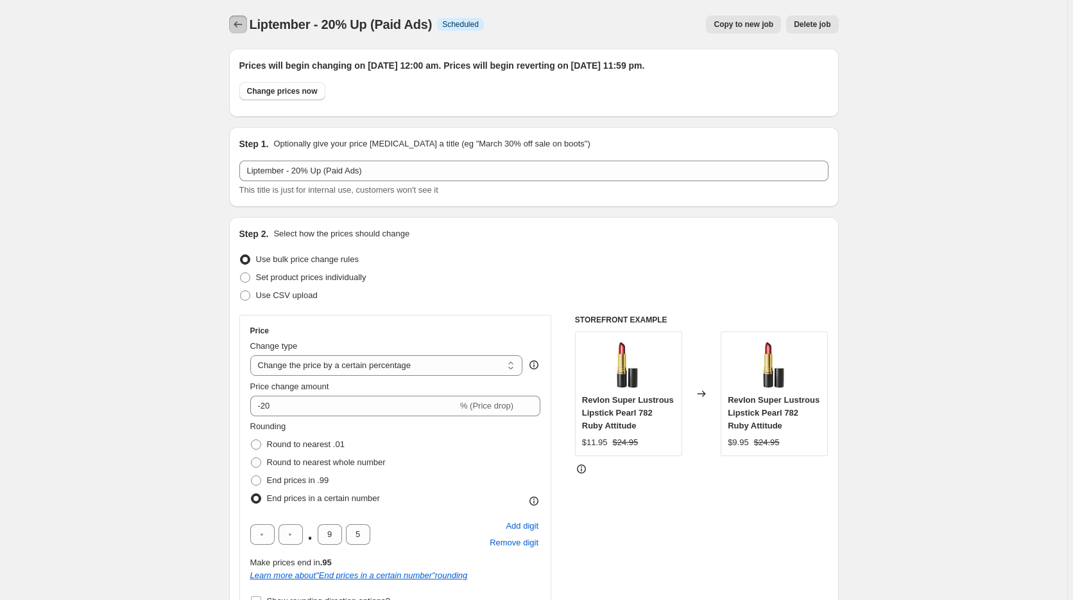
click at [236, 28] on icon "Price change jobs" at bounding box center [238, 24] width 13 height 13
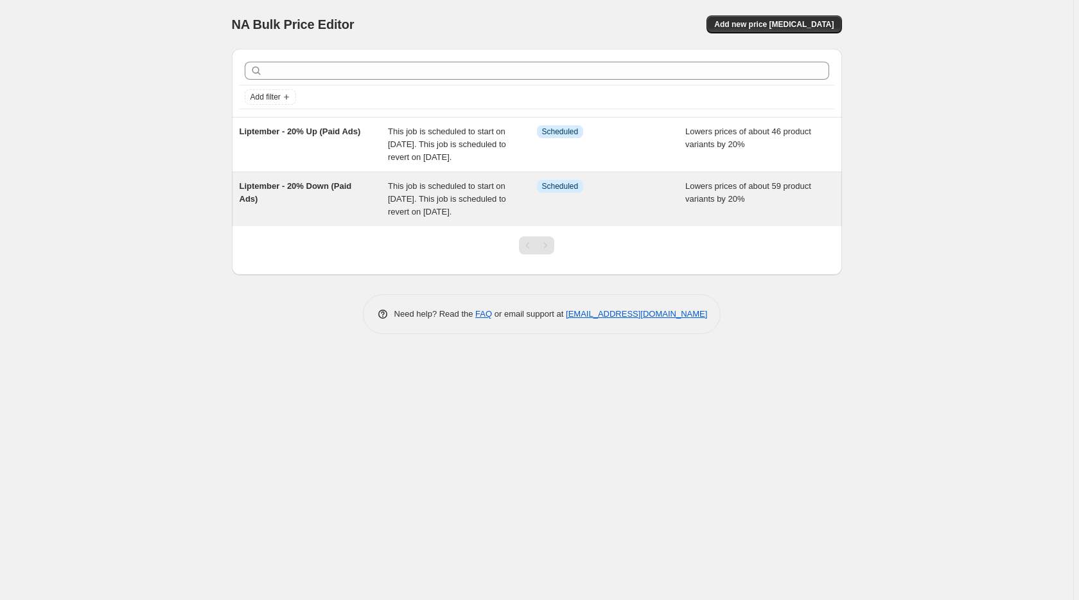
click at [426, 205] on div "This job is scheduled to start on [DATE]. This job is scheduled to revert on [D…" at bounding box center [462, 199] width 149 height 39
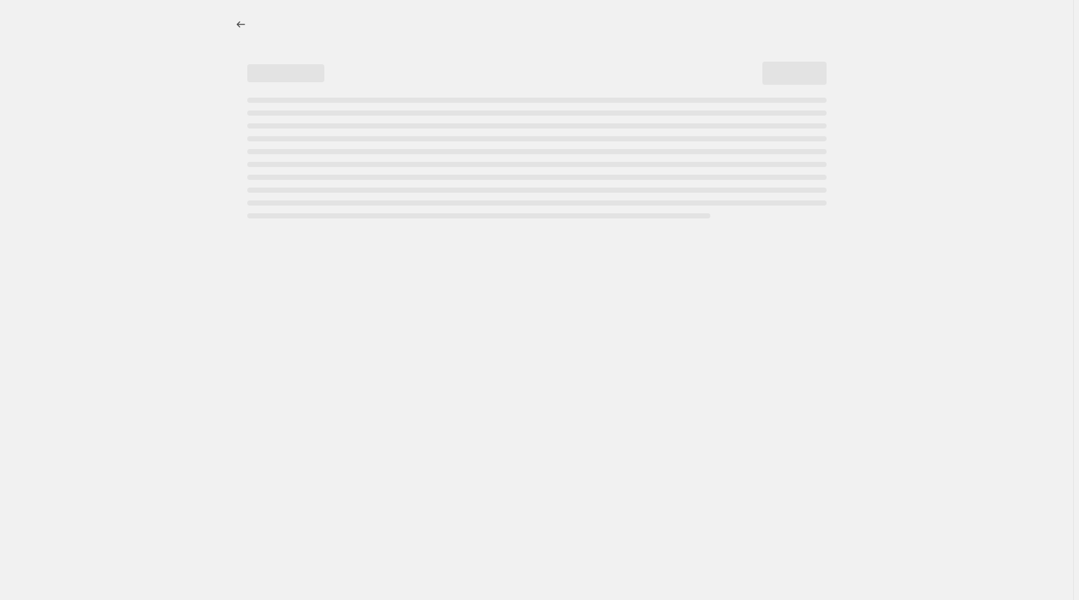
select select "percentage"
select select "no_change"
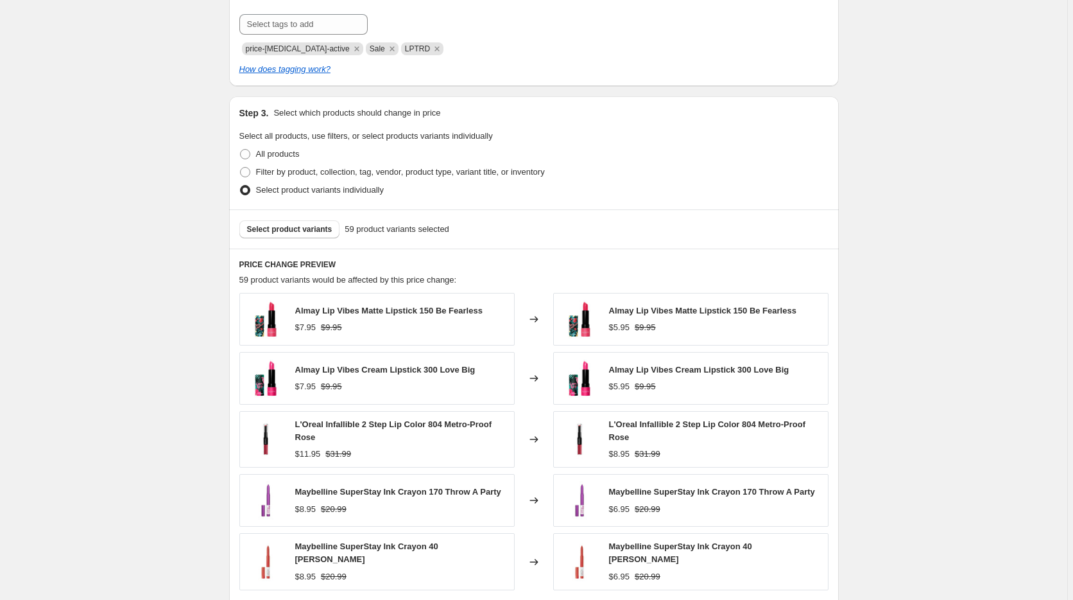
scroll to position [851, 0]
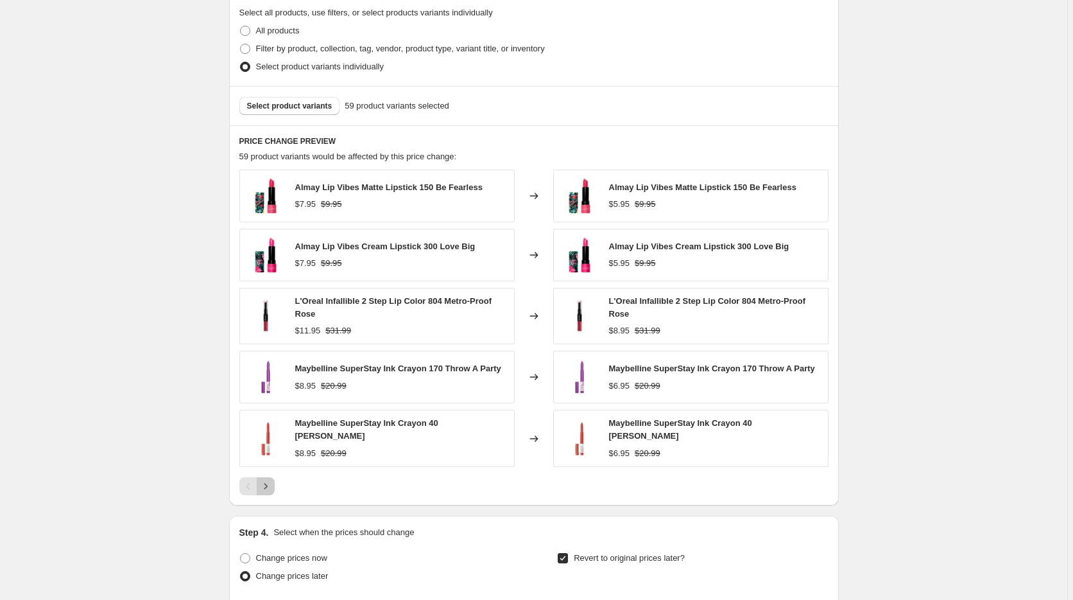
click at [272, 486] on icon "Next" at bounding box center [265, 486] width 13 height 13
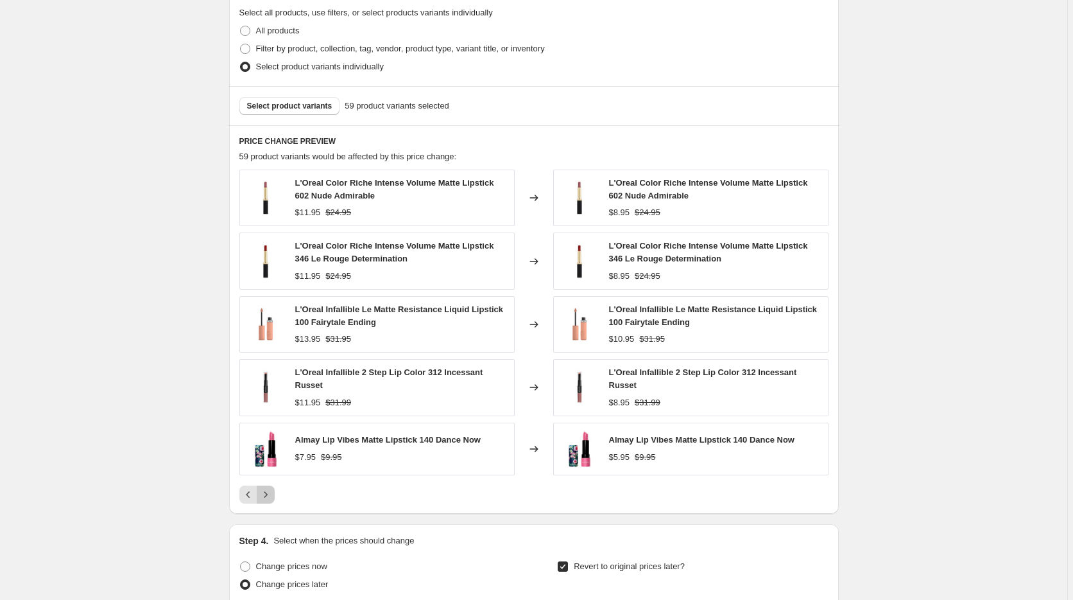
click at [270, 494] on icon "Next" at bounding box center [265, 494] width 13 height 13
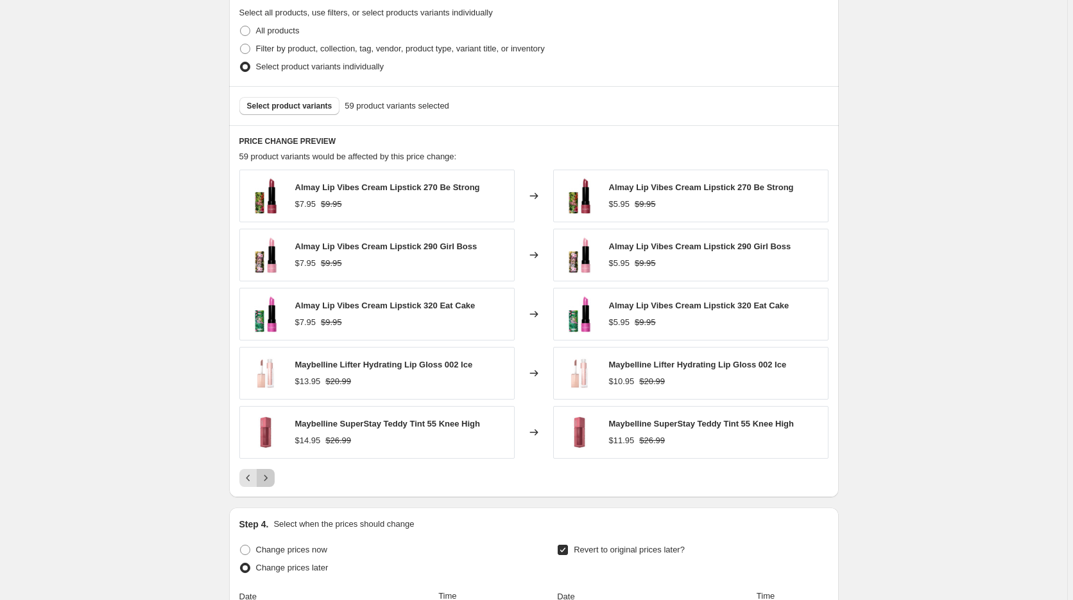
click at [268, 482] on icon "Next" at bounding box center [265, 477] width 13 height 13
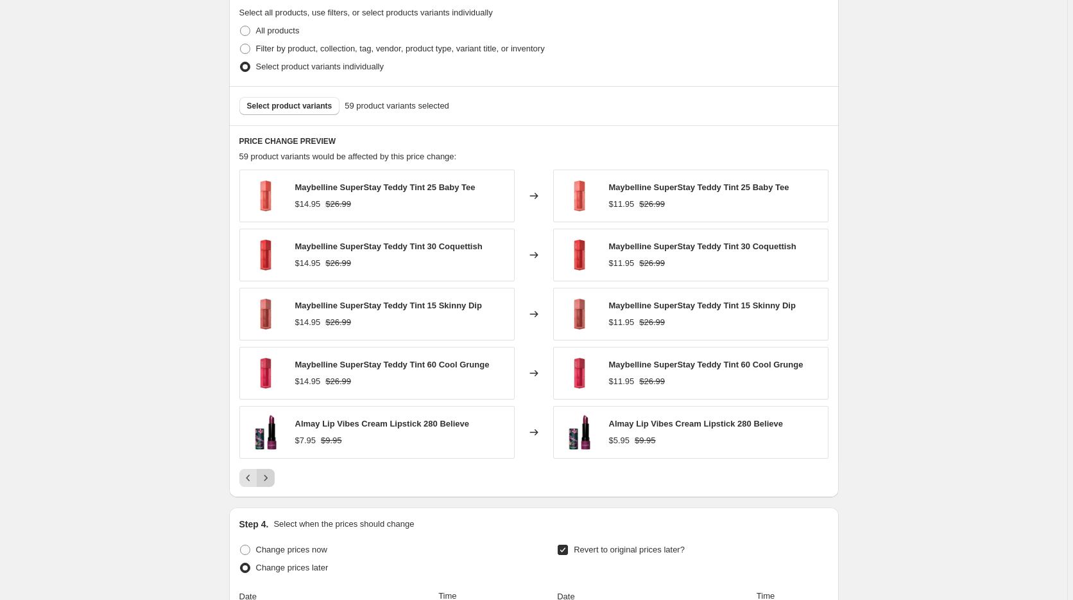
click at [268, 482] on icon "Next" at bounding box center [265, 477] width 13 height 13
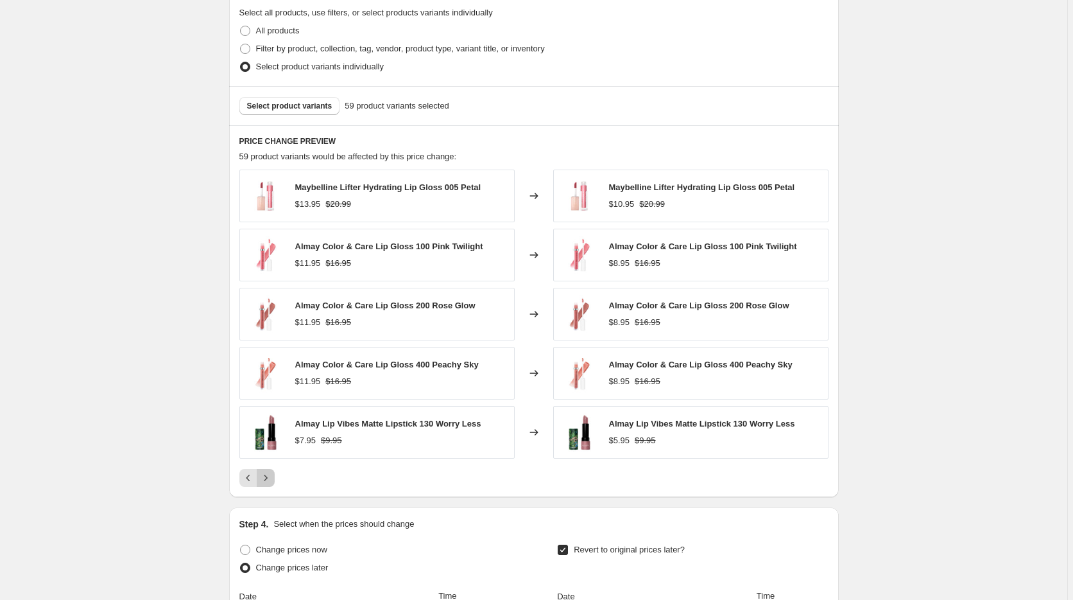
click at [268, 482] on icon "Next" at bounding box center [265, 477] width 13 height 13
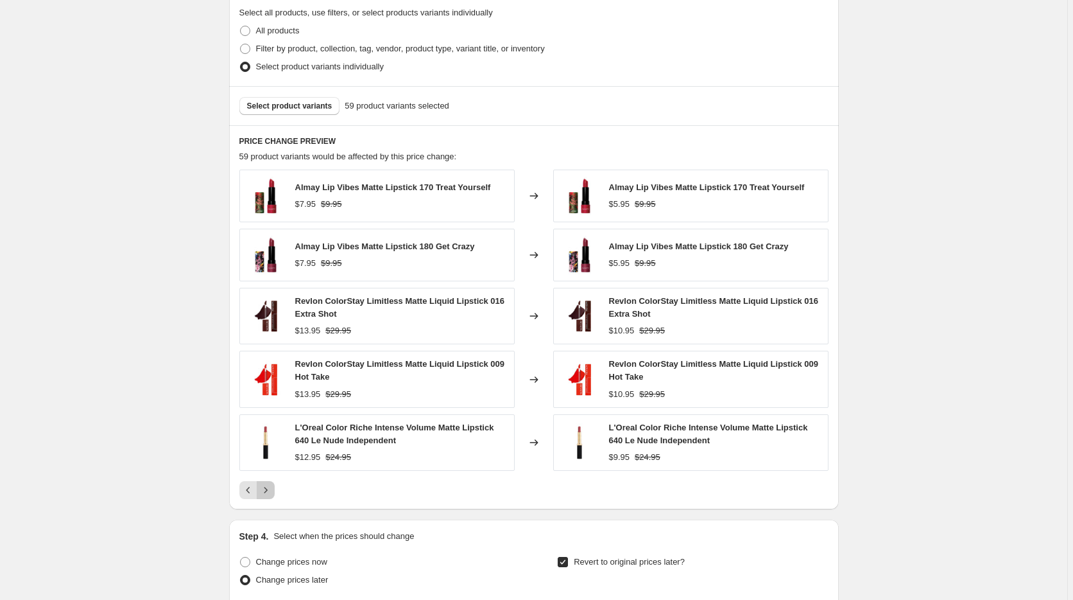
click at [267, 494] on icon "Next" at bounding box center [265, 489] width 13 height 13
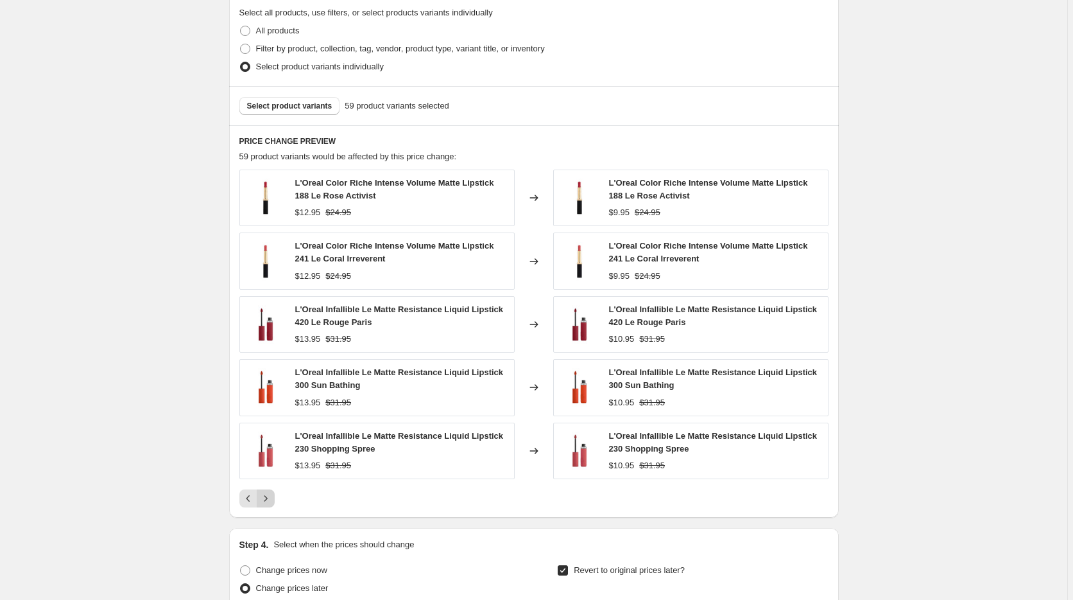
click at [268, 498] on icon "Next" at bounding box center [265, 498] width 13 height 13
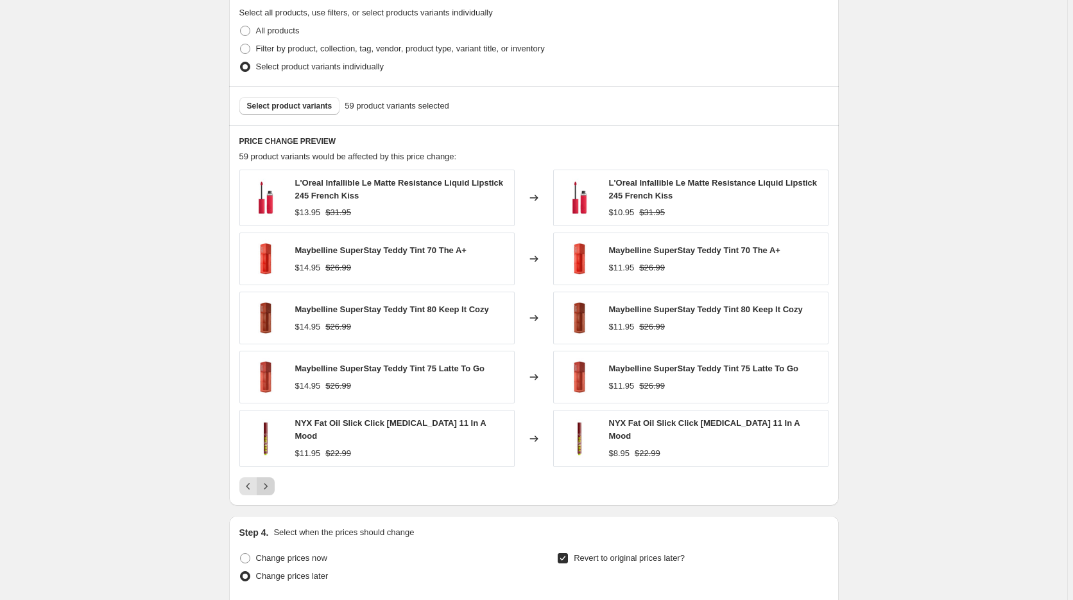
click at [272, 485] on icon "Next" at bounding box center [265, 486] width 13 height 13
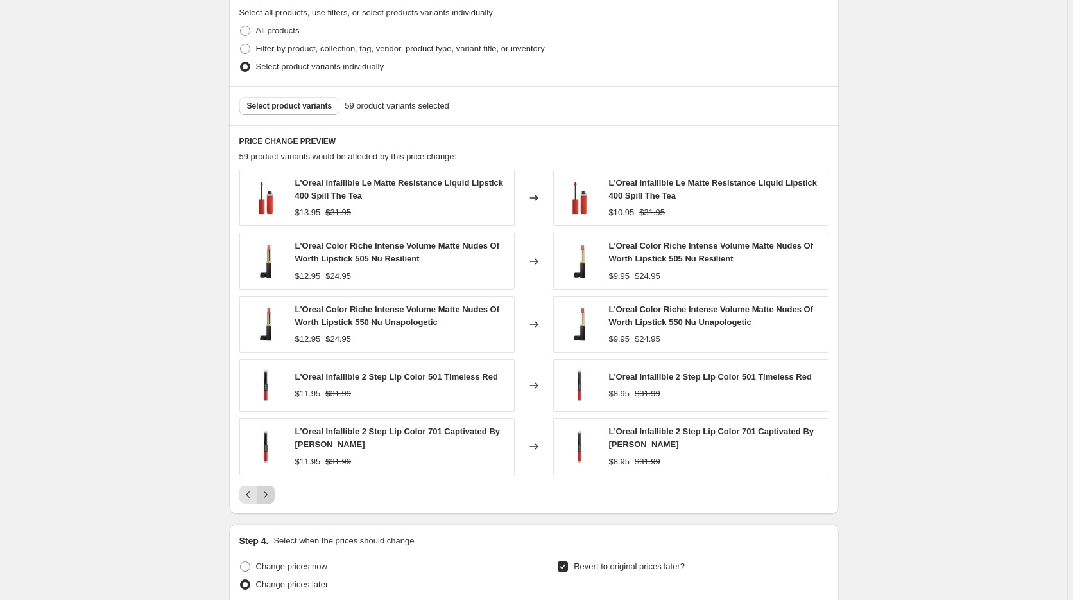
click at [266, 495] on icon "Next" at bounding box center [265, 494] width 13 height 13
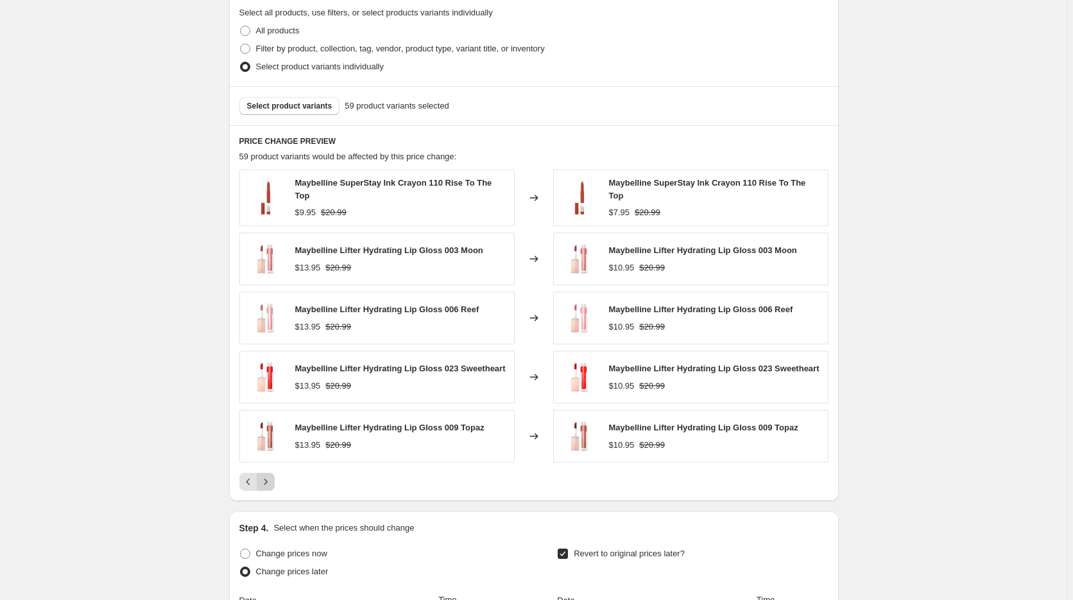
click at [272, 478] on icon "Next" at bounding box center [265, 481] width 13 height 13
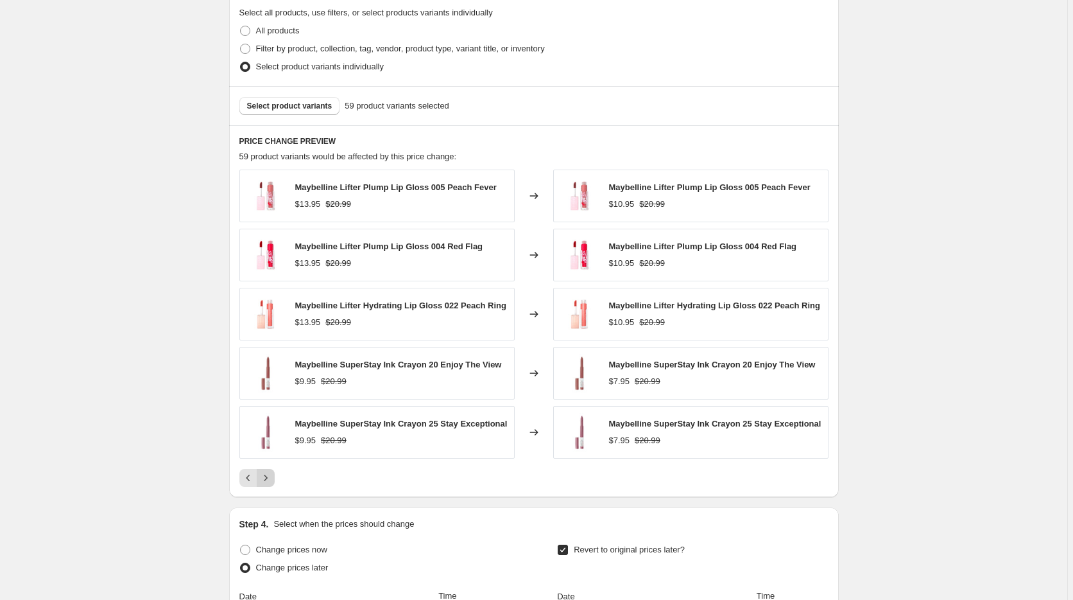
click at [272, 478] on icon "Next" at bounding box center [265, 477] width 13 height 13
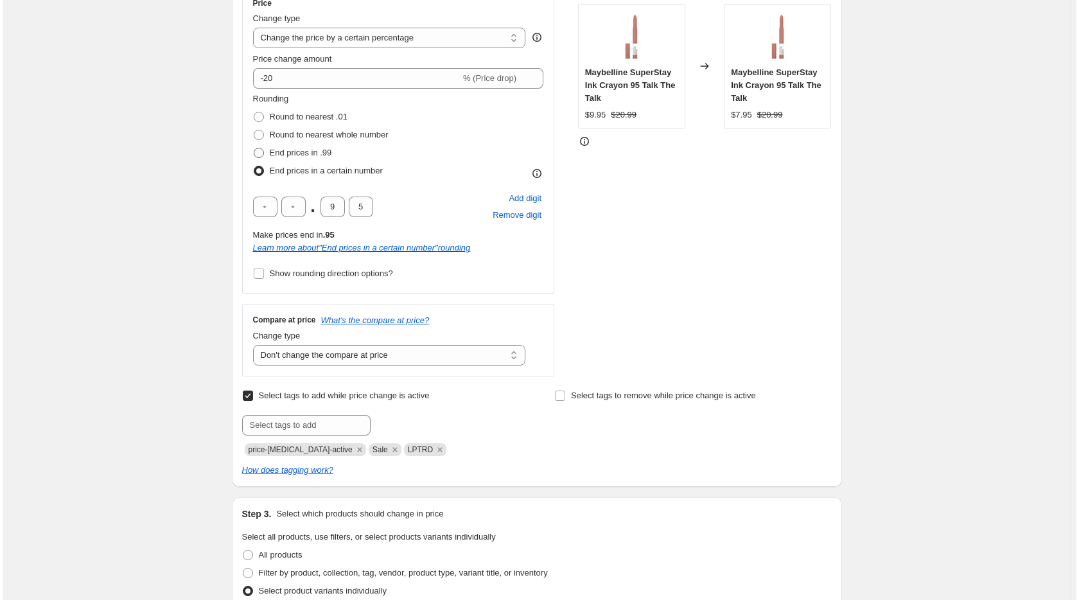
scroll to position [0, 0]
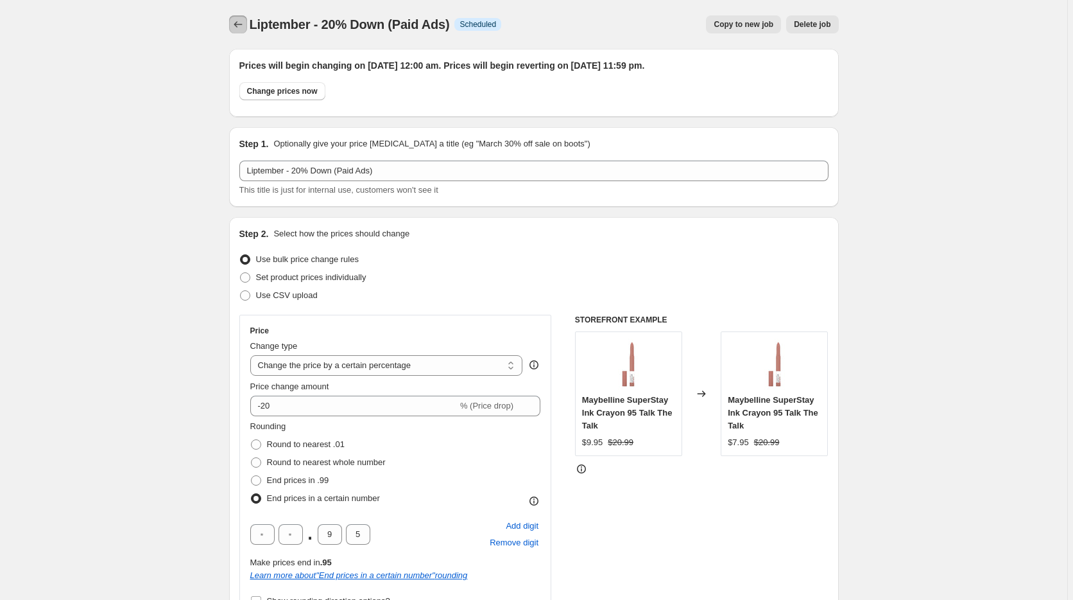
click at [240, 24] on icon "Price change jobs" at bounding box center [238, 24] width 13 height 13
